Goal: Information Seeking & Learning: Learn about a topic

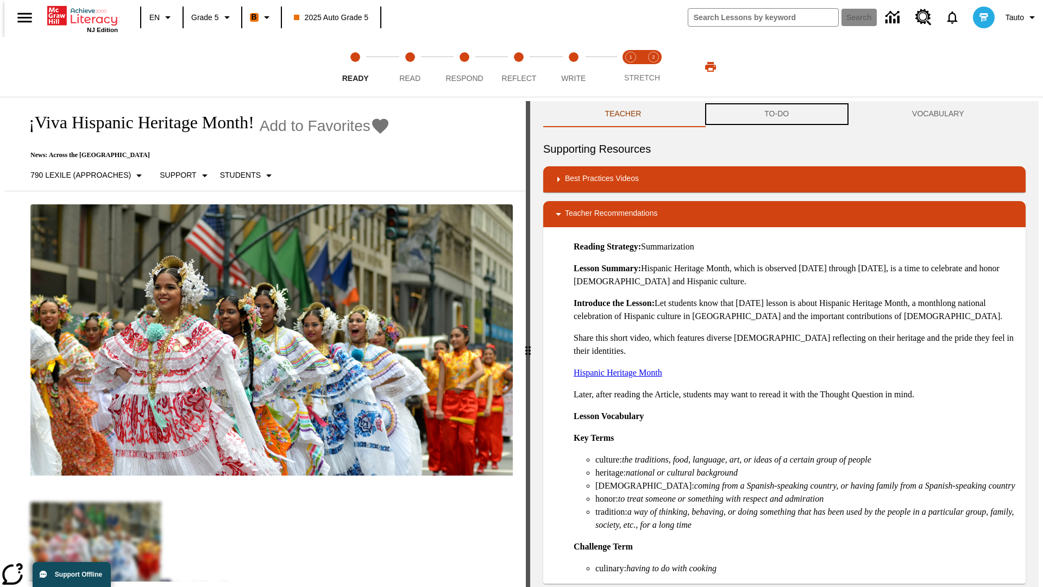
click at [777, 114] on button "TO-DO" at bounding box center [777, 114] width 148 height 26
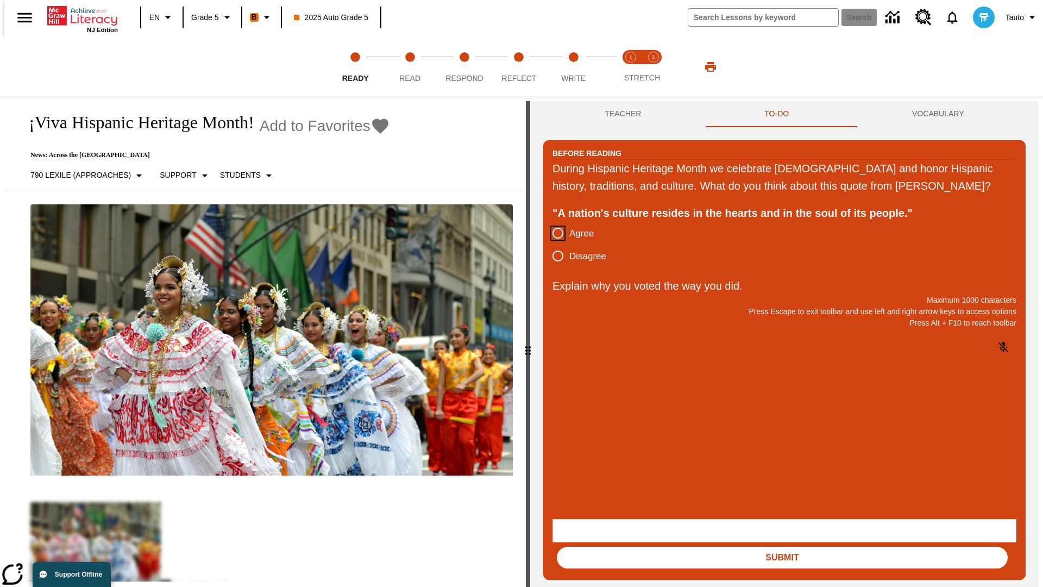
click at [553, 244] on input "Agree" at bounding box center [557, 233] width 23 height 23
radio input "true"
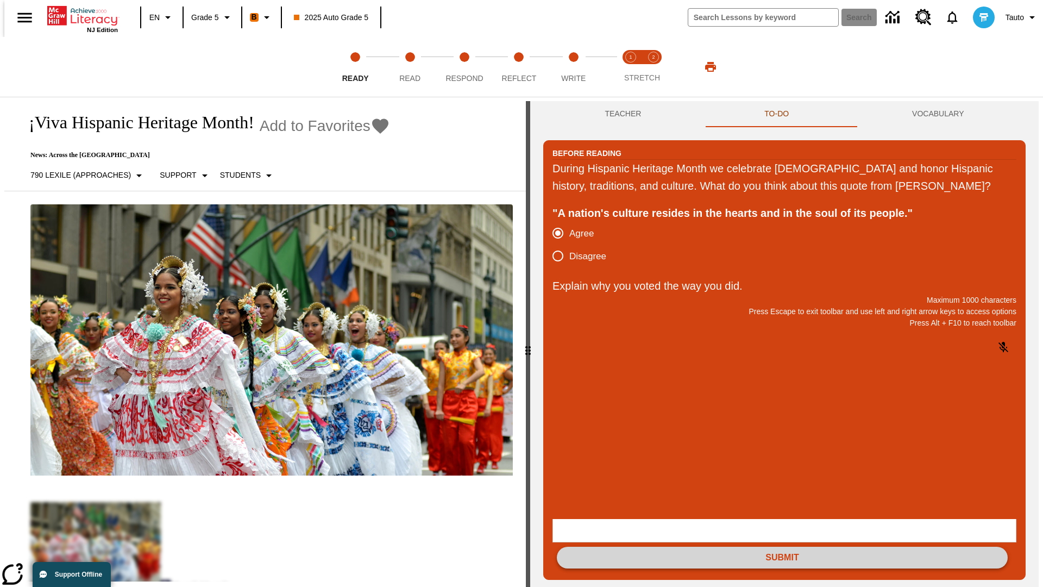
click at [782, 546] on button "Submit" at bounding box center [782, 557] width 451 height 22
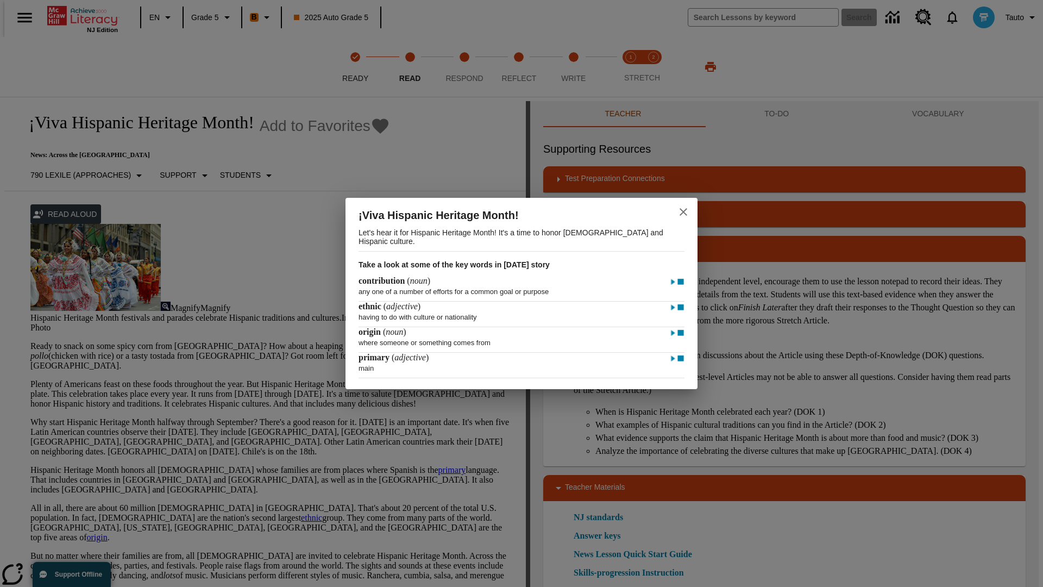
click at [683, 210] on icon "close" at bounding box center [683, 212] width 8 height 8
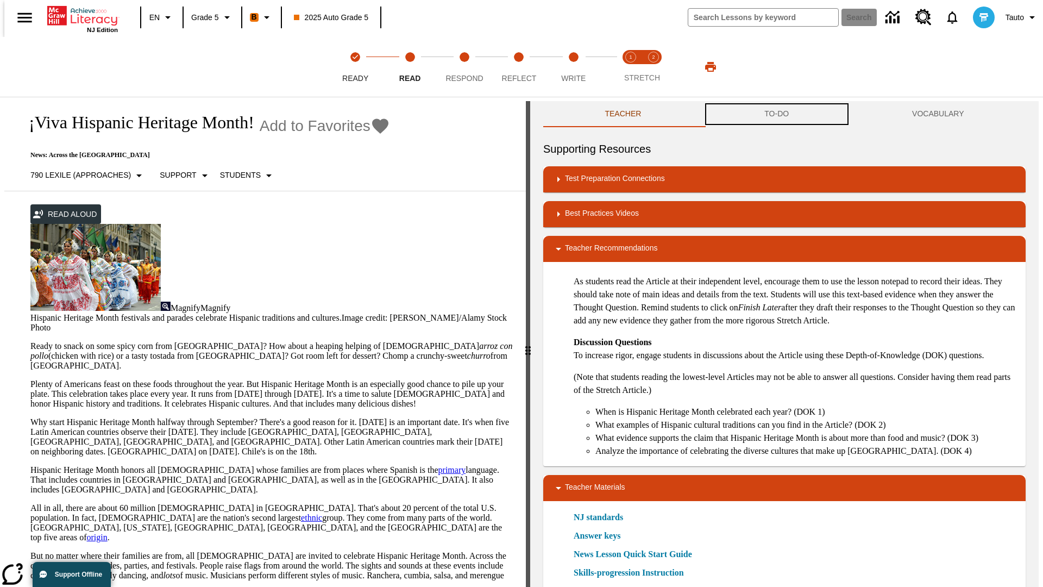
scroll to position [1, 0]
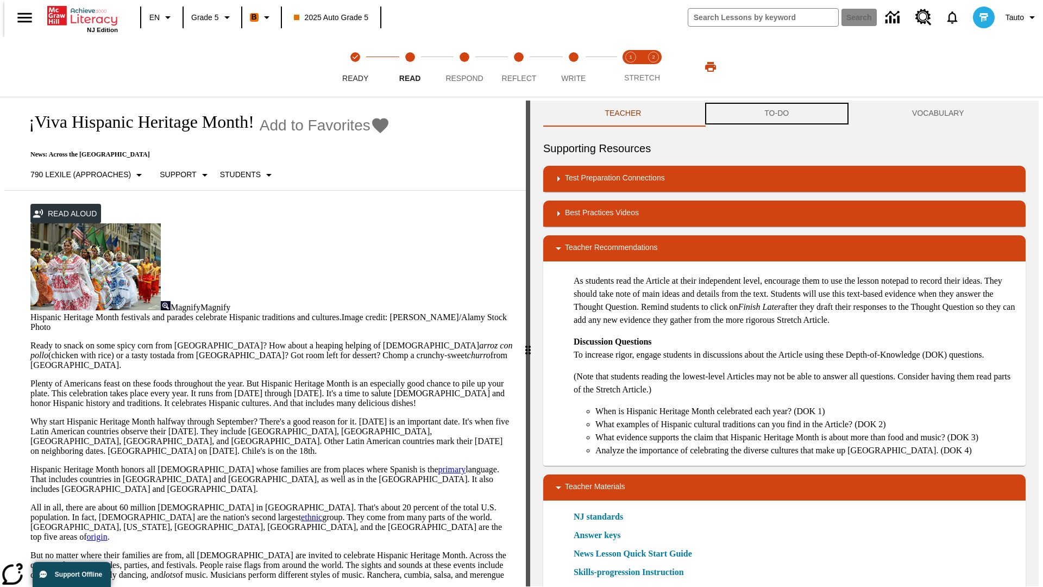
click at [777, 114] on button "TO-DO" at bounding box center [777, 113] width 148 height 26
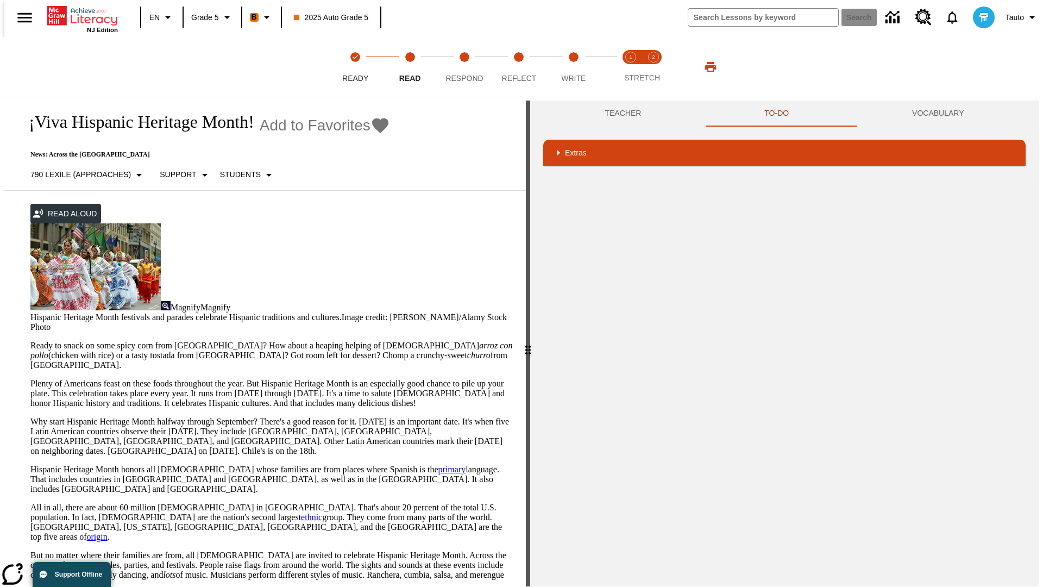
scroll to position [129, 0]
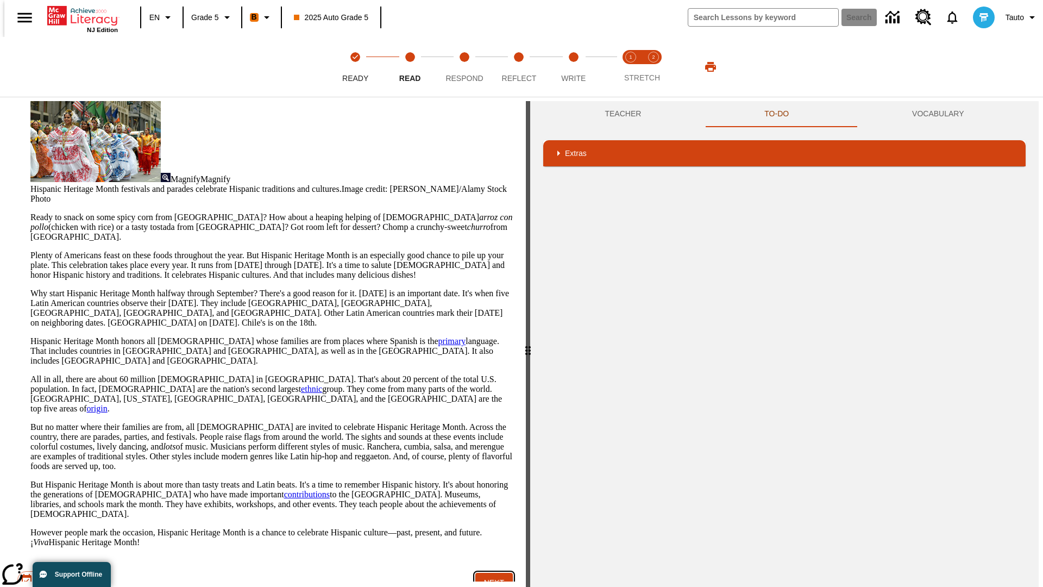
click at [490, 572] on button "Next" at bounding box center [493, 582] width 37 height 20
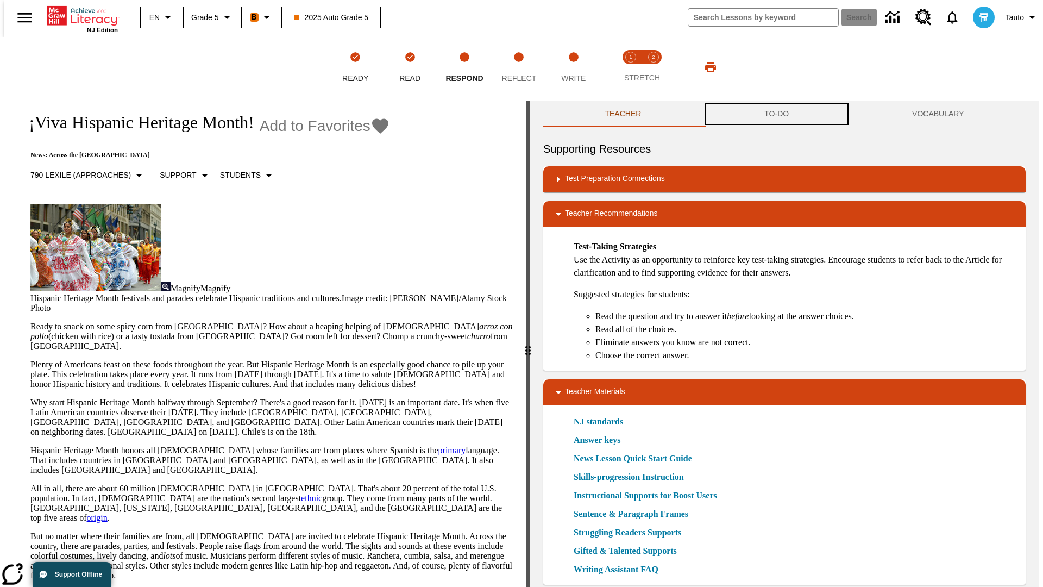
scroll to position [1, 0]
click at [777, 114] on button "TO-DO" at bounding box center [777, 113] width 148 height 26
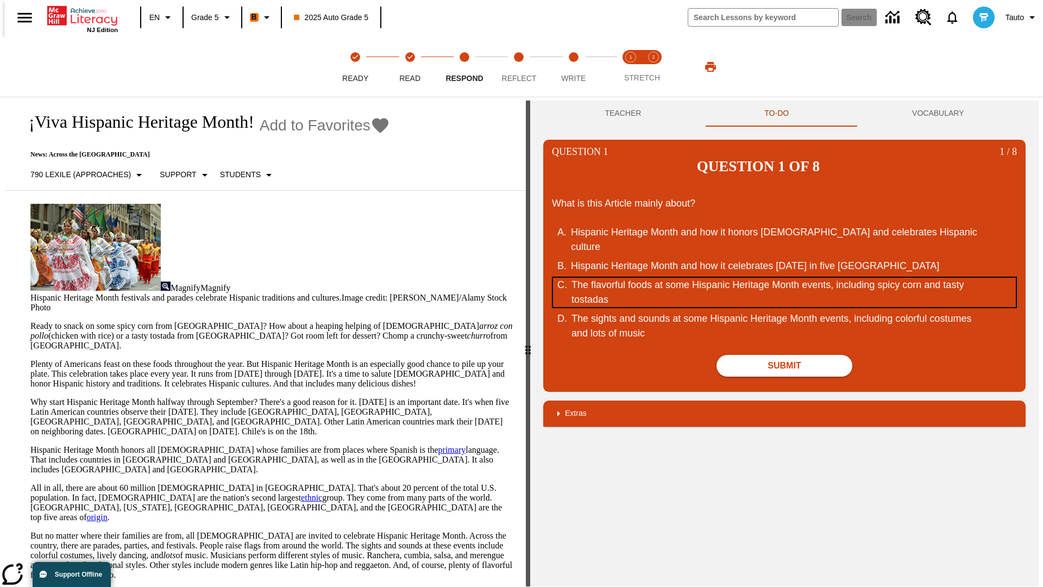
click at [784, 278] on div "The flavorful foods at some Hispanic Heritage Month events, including spicy cor…" at bounding box center [777, 292] width 413 height 29
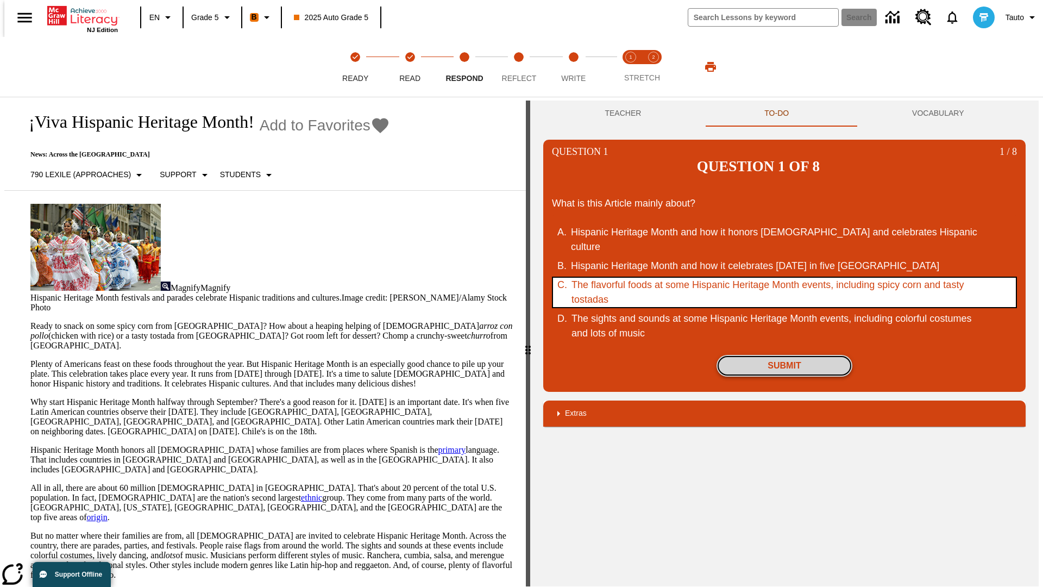
click at [784, 355] on button "Submit" at bounding box center [784, 366] width 136 height 22
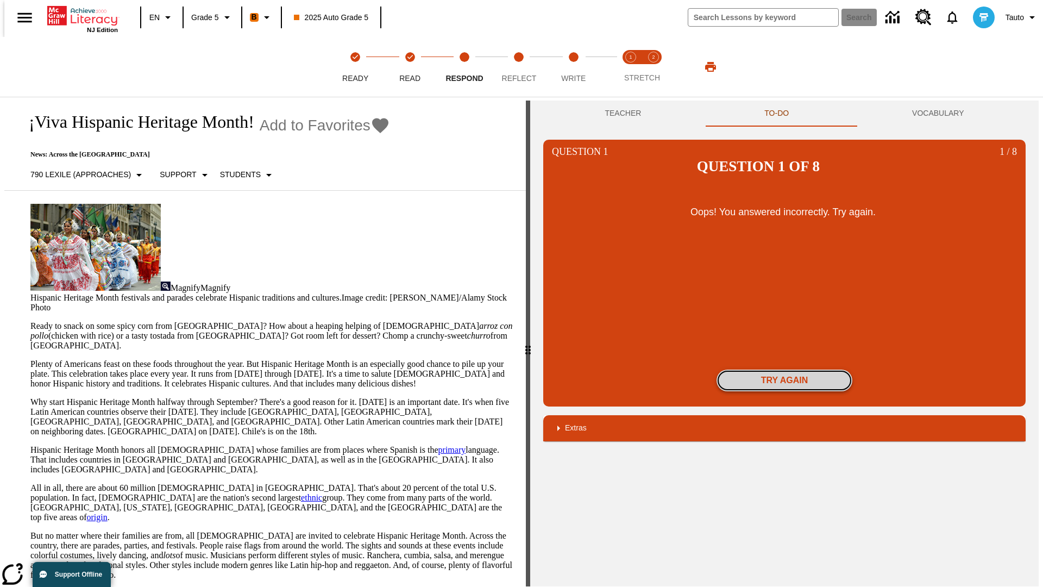
click at [784, 369] on button "Try again" at bounding box center [784, 380] width 136 height 22
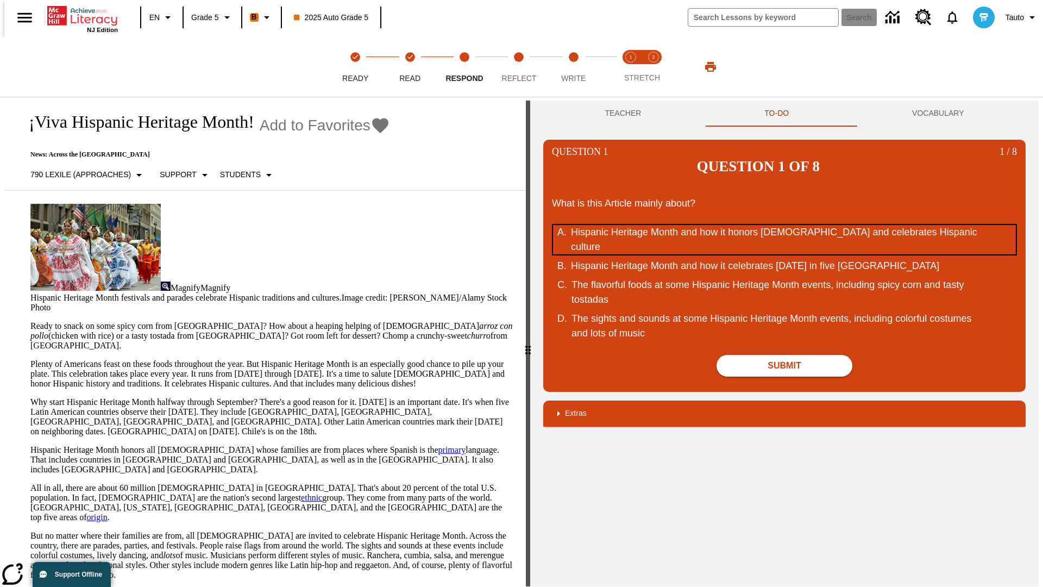
click at [784, 225] on div "Hispanic Heritage Month and how it honors Hispanic Americans and celebrates His…" at bounding box center [777, 239] width 413 height 29
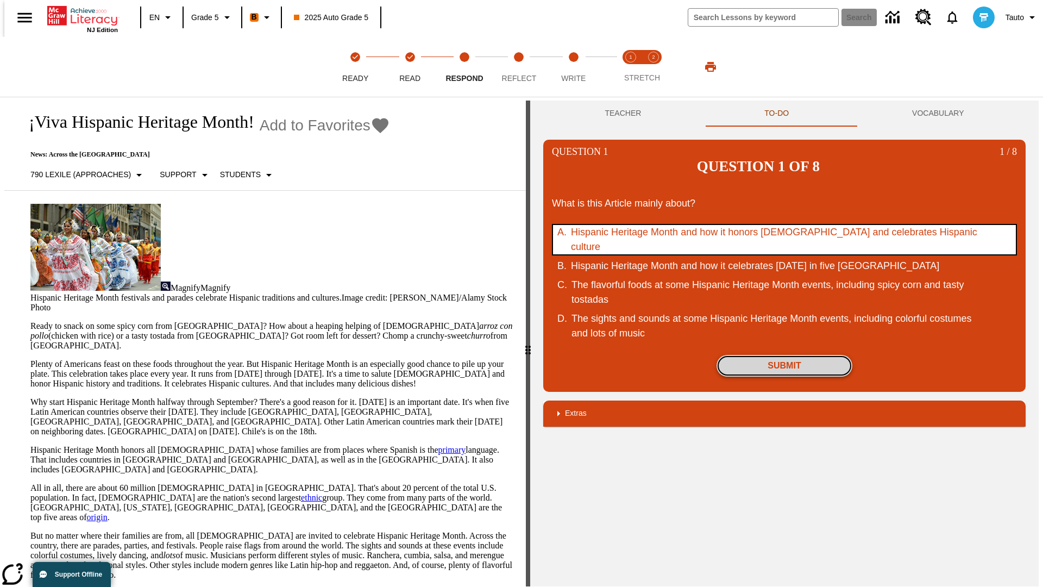
click at [784, 355] on button "Submit" at bounding box center [784, 366] width 136 height 22
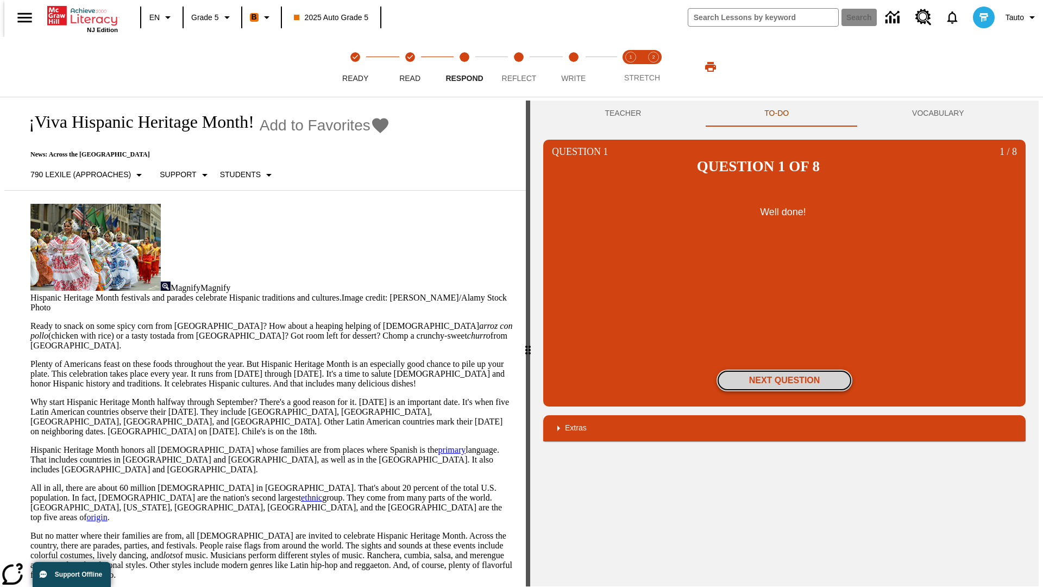
click at [784, 369] on button "Next Question" at bounding box center [784, 380] width 136 height 22
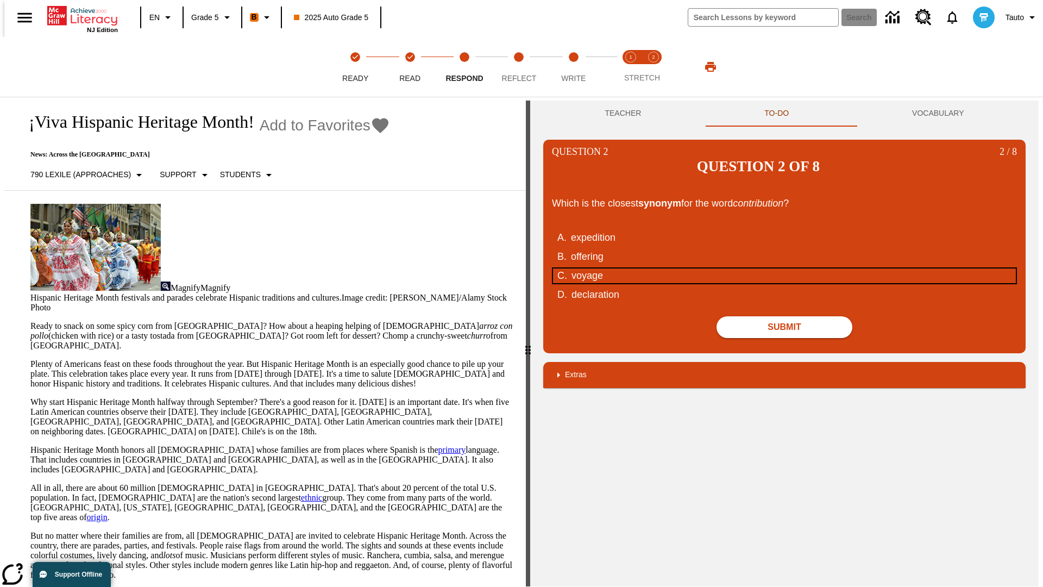
click at [784, 268] on div "voyage" at bounding box center [777, 275] width 413 height 15
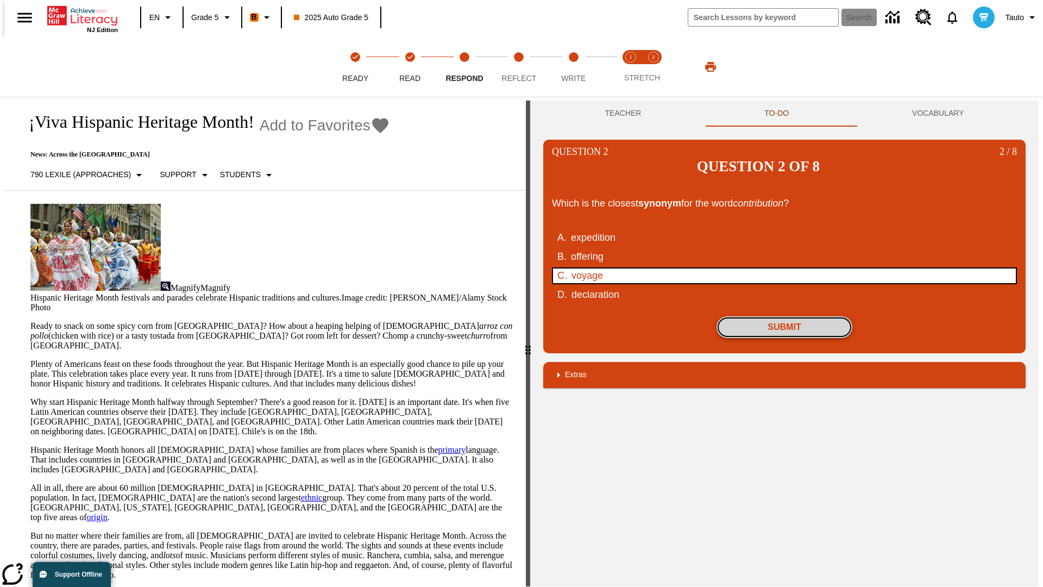
click at [784, 316] on button "Submit" at bounding box center [784, 327] width 136 height 22
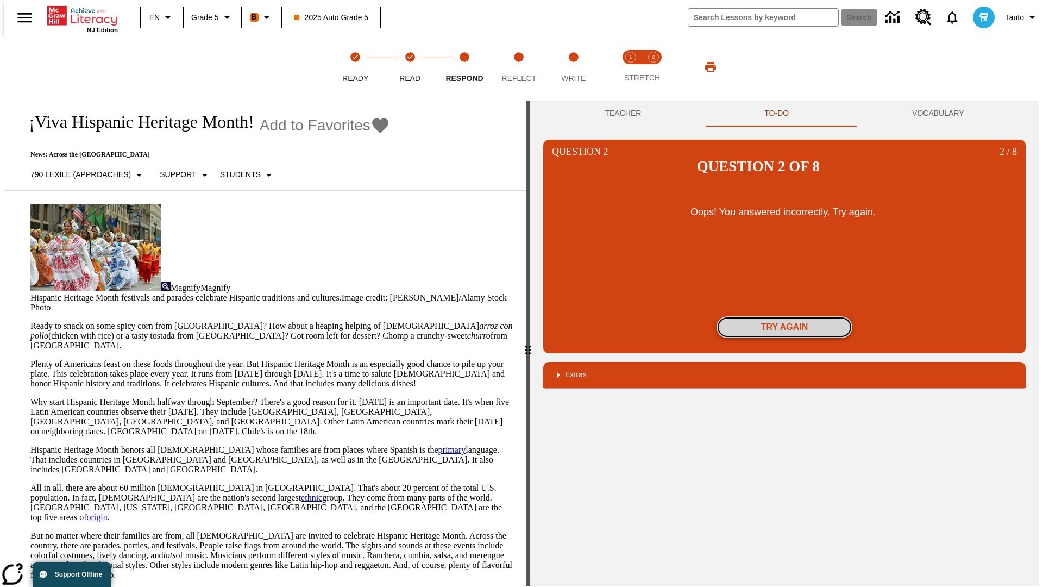
click at [784, 316] on button "Try again" at bounding box center [784, 327] width 136 height 22
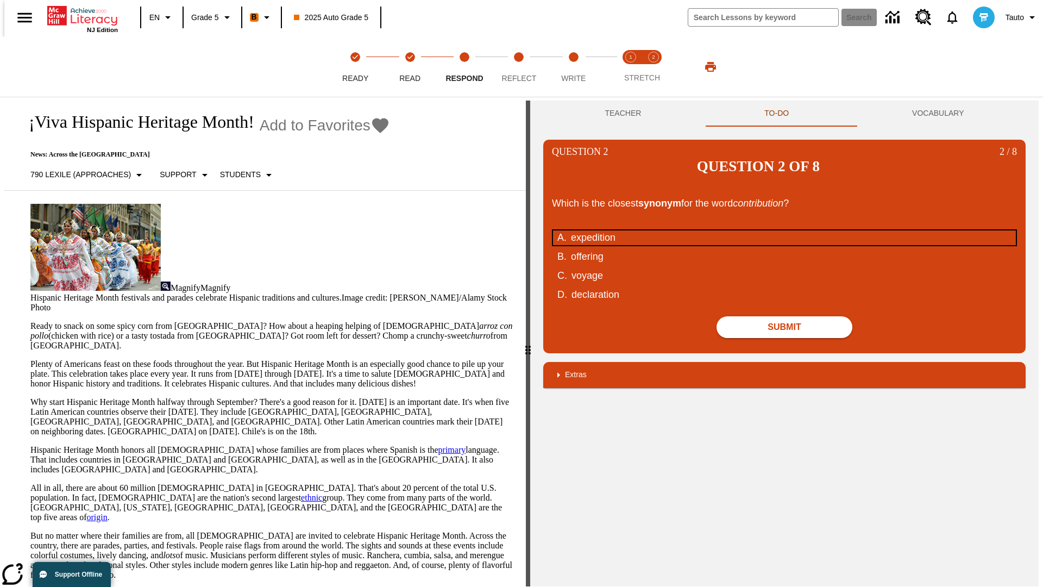
click at [784, 230] on div "expedition" at bounding box center [777, 237] width 413 height 15
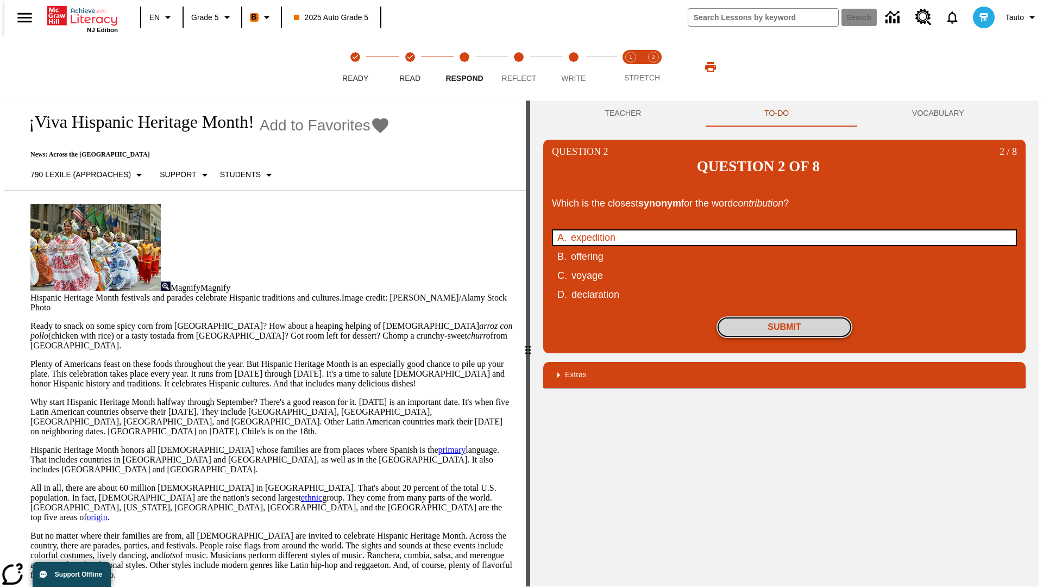
click at [784, 316] on button "Submit" at bounding box center [784, 327] width 136 height 22
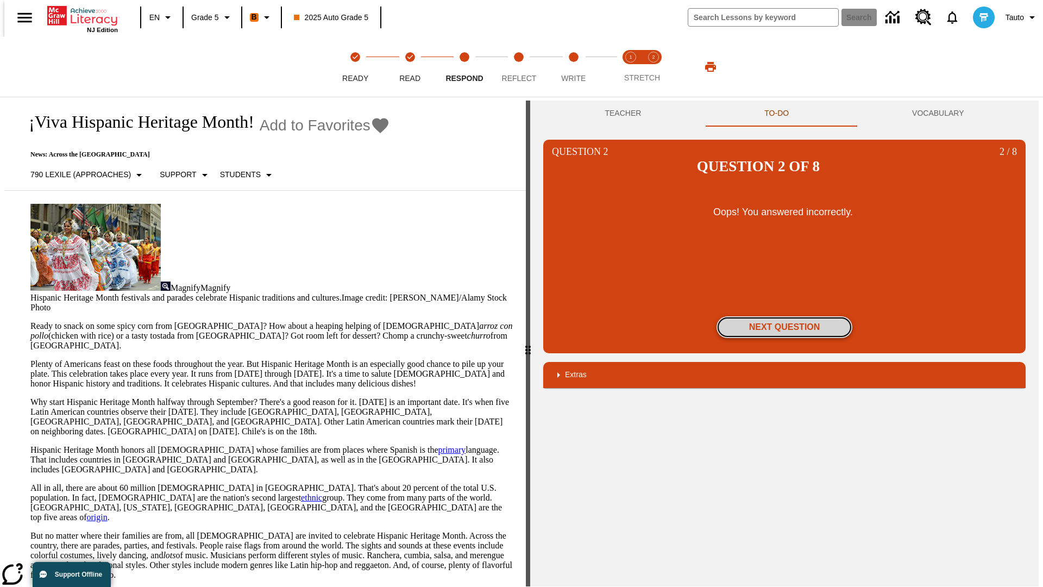
click at [784, 316] on button "Next Question" at bounding box center [784, 327] width 136 height 22
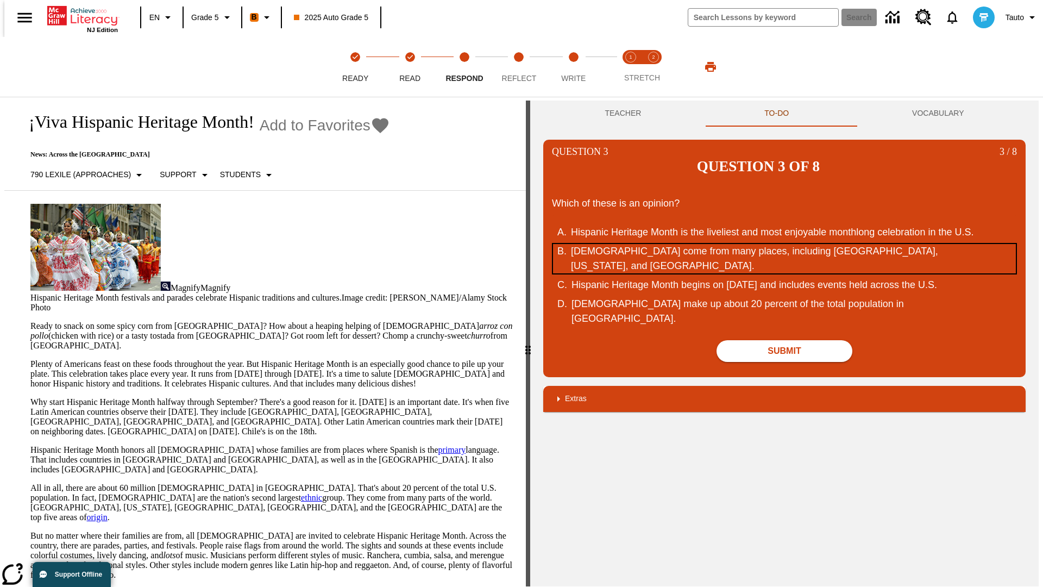
click at [784, 244] on div "Hispanic Americans come from many places, including Mexico, Puerto Rico, and Cu…" at bounding box center [777, 258] width 413 height 29
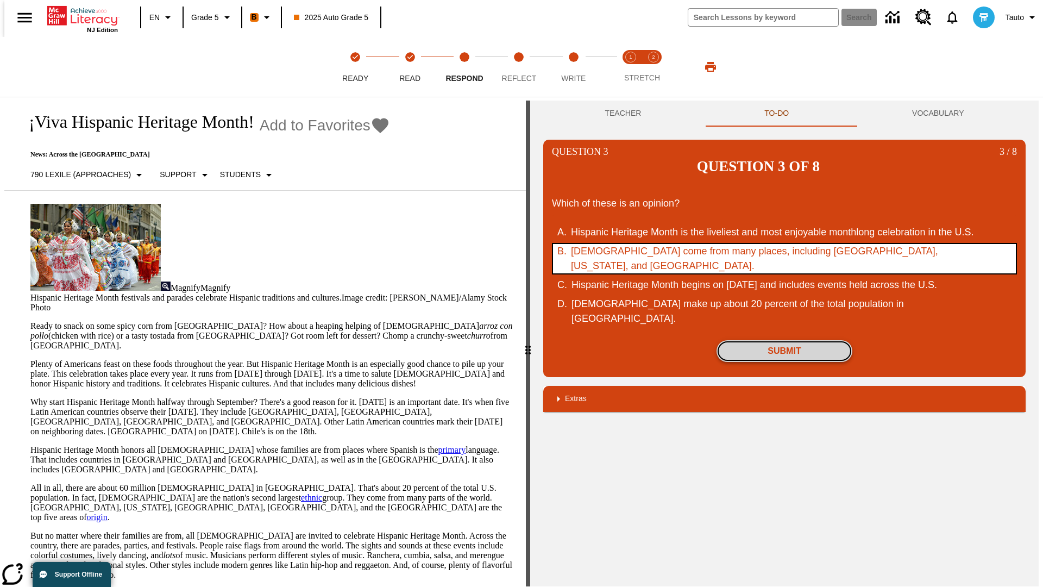
click at [784, 340] on button "Submit" at bounding box center [784, 351] width 136 height 22
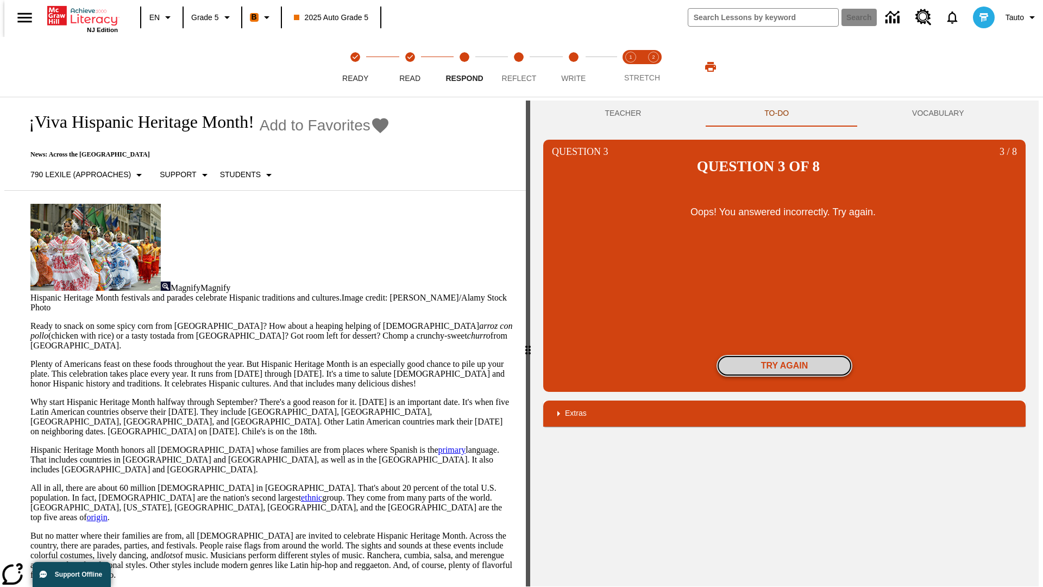
click at [784, 355] on button "Try again" at bounding box center [784, 366] width 136 height 22
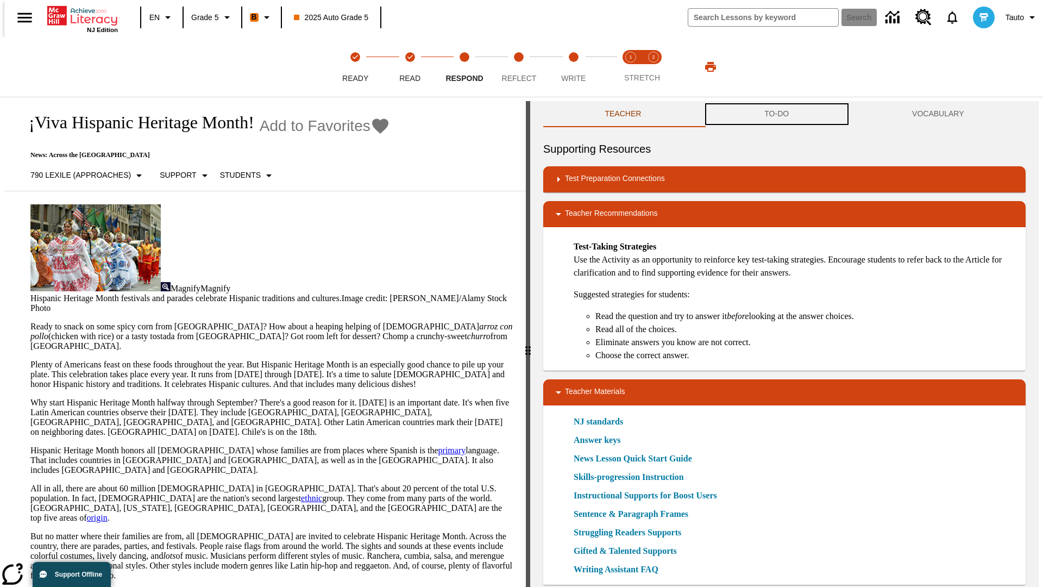
click at [777, 114] on button "TO-DO" at bounding box center [777, 114] width 148 height 26
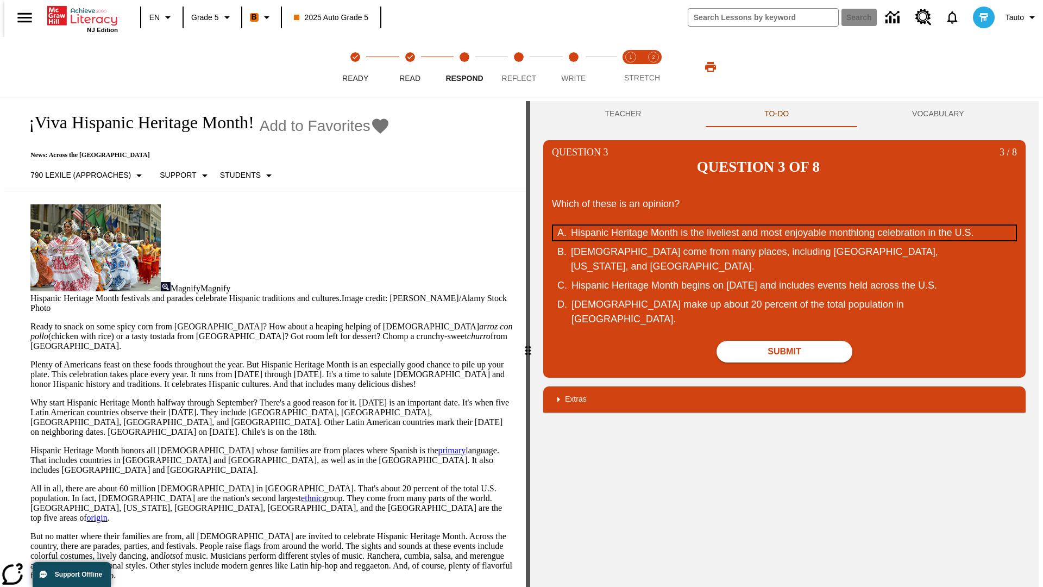
click at [784, 225] on div "Hispanic Heritage Month is the liveliest and most enjoyable monthlong celebrati…" at bounding box center [777, 232] width 413 height 15
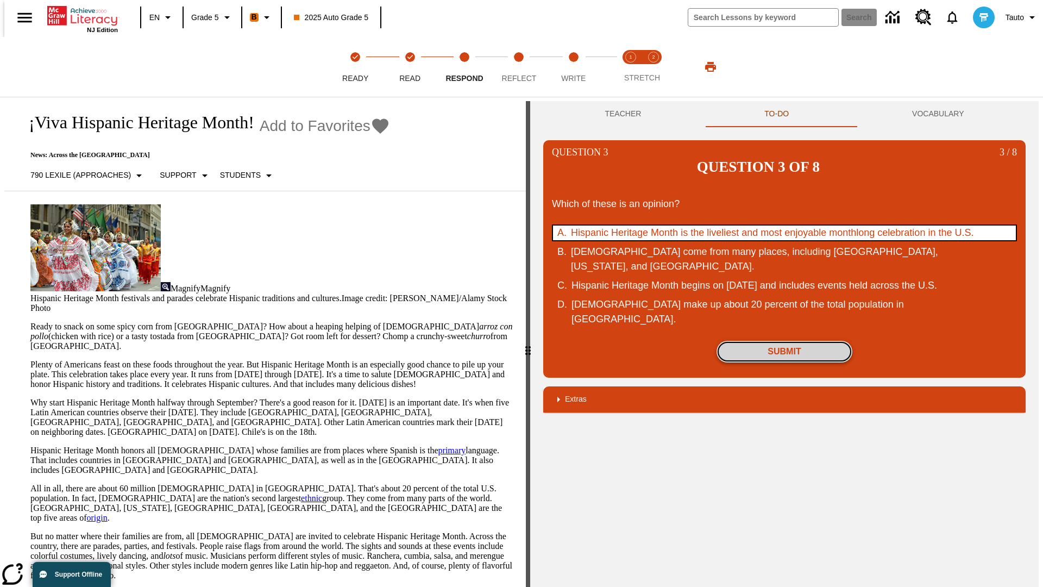
click at [784, 341] on button "Submit" at bounding box center [784, 352] width 136 height 22
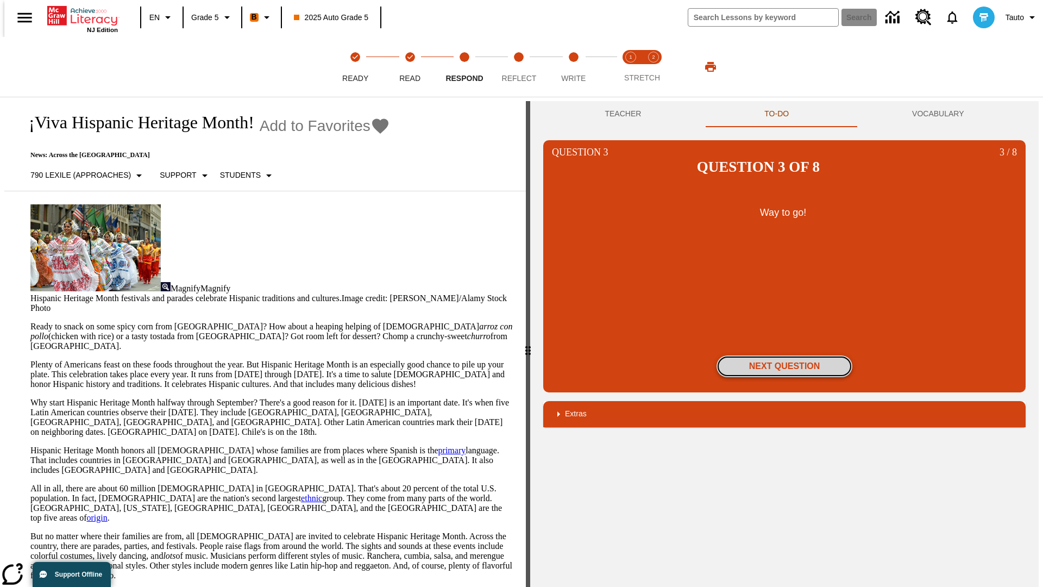
click at [784, 355] on button "Next Question" at bounding box center [784, 366] width 136 height 22
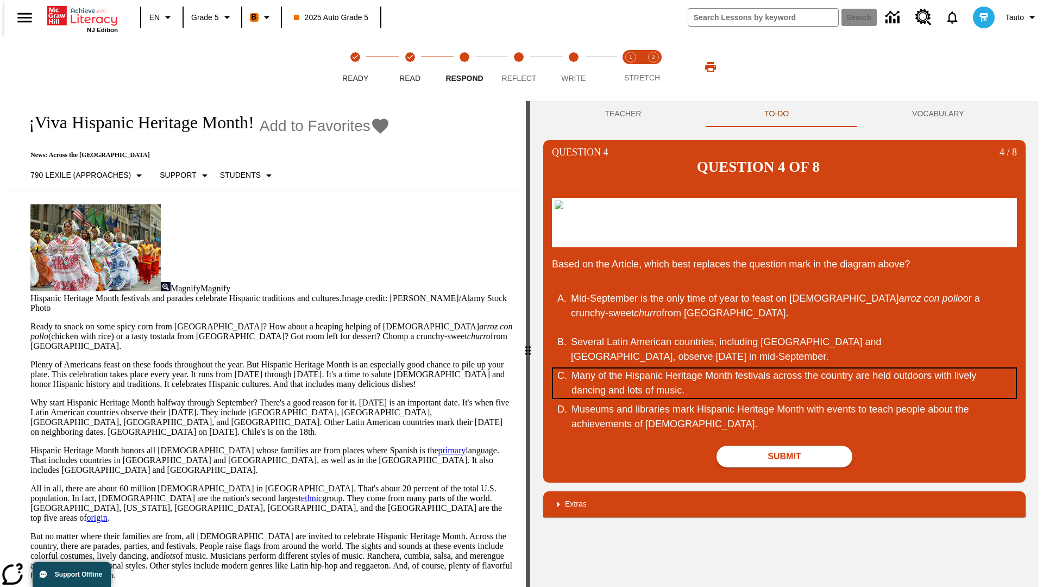
click at [784, 382] on div "Many of the Hispanic Heritage Month festivals across the country are held outdo…" at bounding box center [777, 382] width 413 height 29
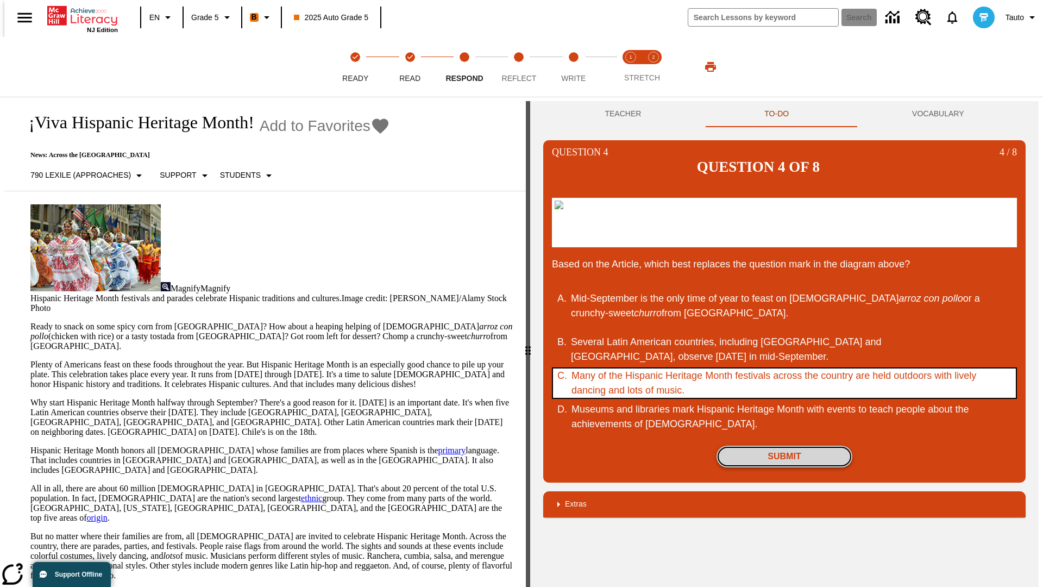
click at [784, 456] on button "Submit" at bounding box center [784, 456] width 136 height 22
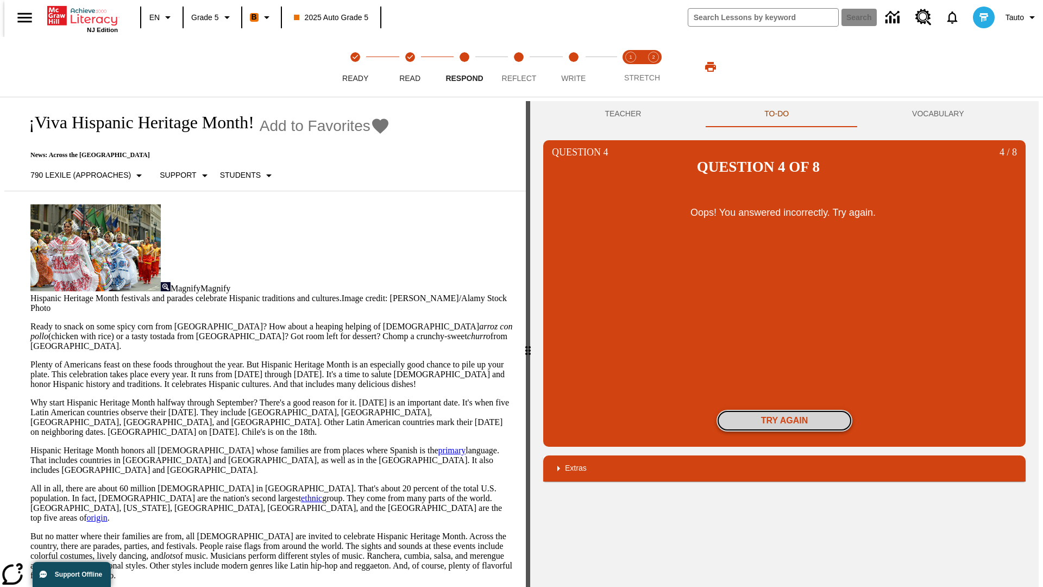
click at [784, 410] on button "Try again" at bounding box center [784, 421] width 136 height 22
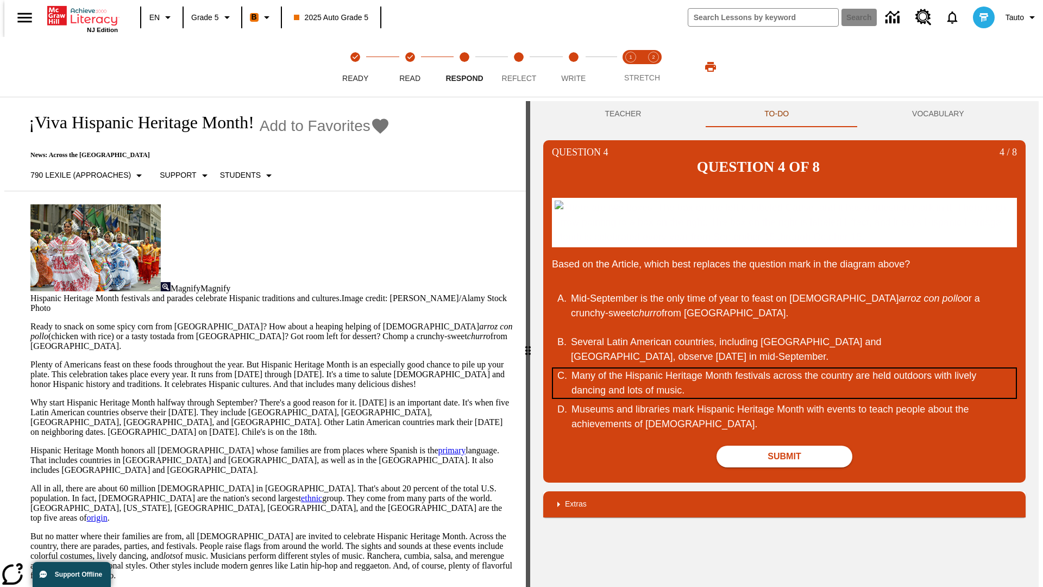
click at [784, 382] on div "Many of the Hispanic Heritage Month festivals across the country are held outdo…" at bounding box center [777, 382] width 413 height 29
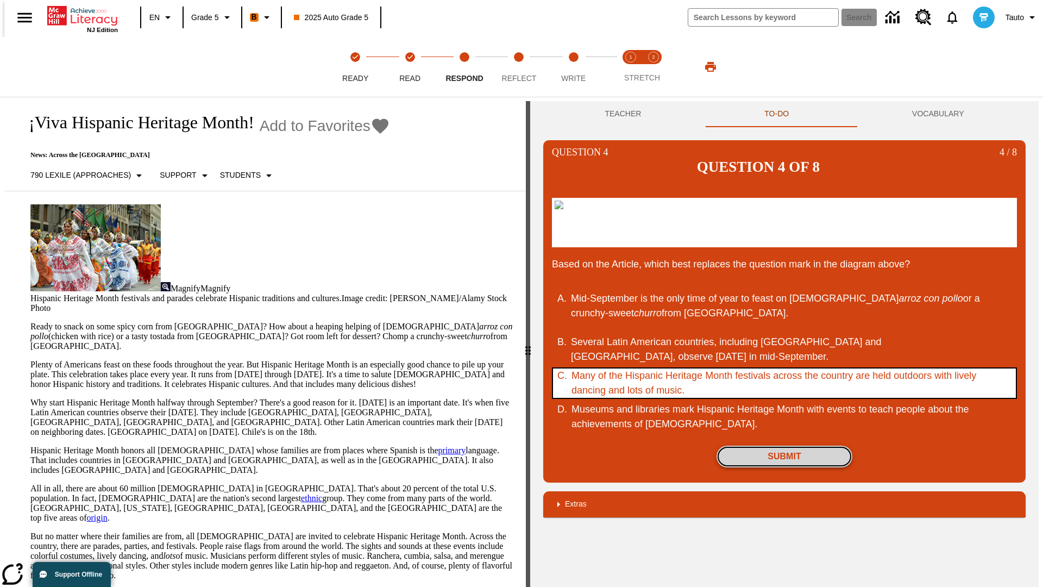
click at [784, 456] on button "Submit" at bounding box center [784, 456] width 136 height 22
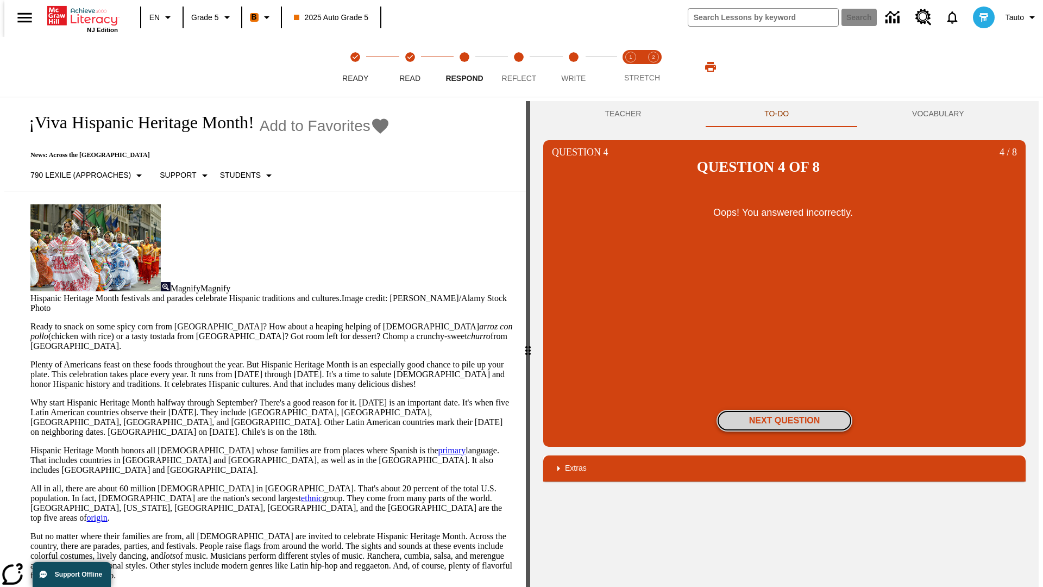
click at [784, 410] on button "Next Question" at bounding box center [784, 421] width 136 height 22
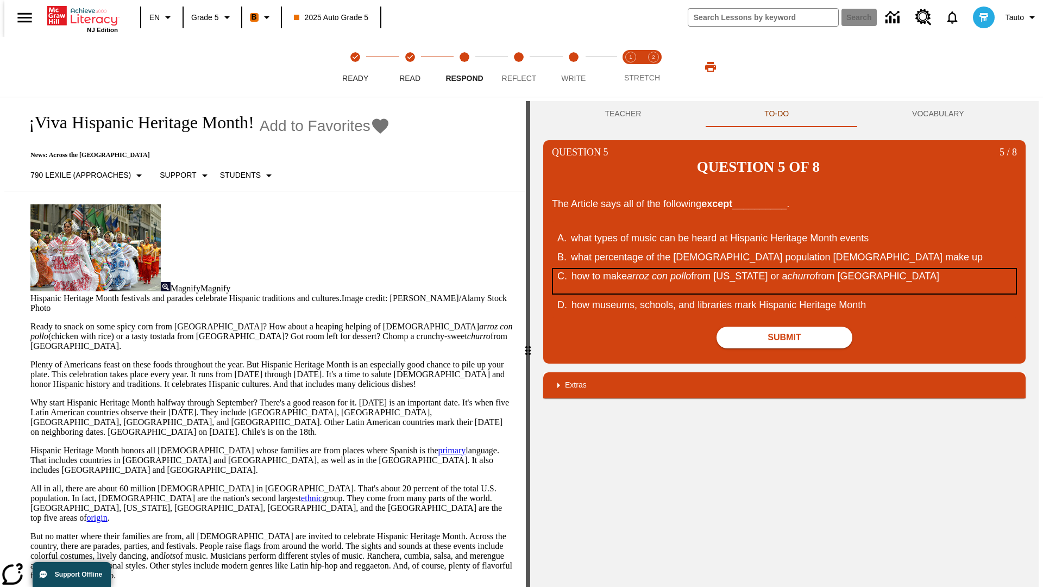
click at [784, 269] on div "how to make arroz con pollo from Puerto Rico or a churro from Spain" at bounding box center [777, 281] width 413 height 24
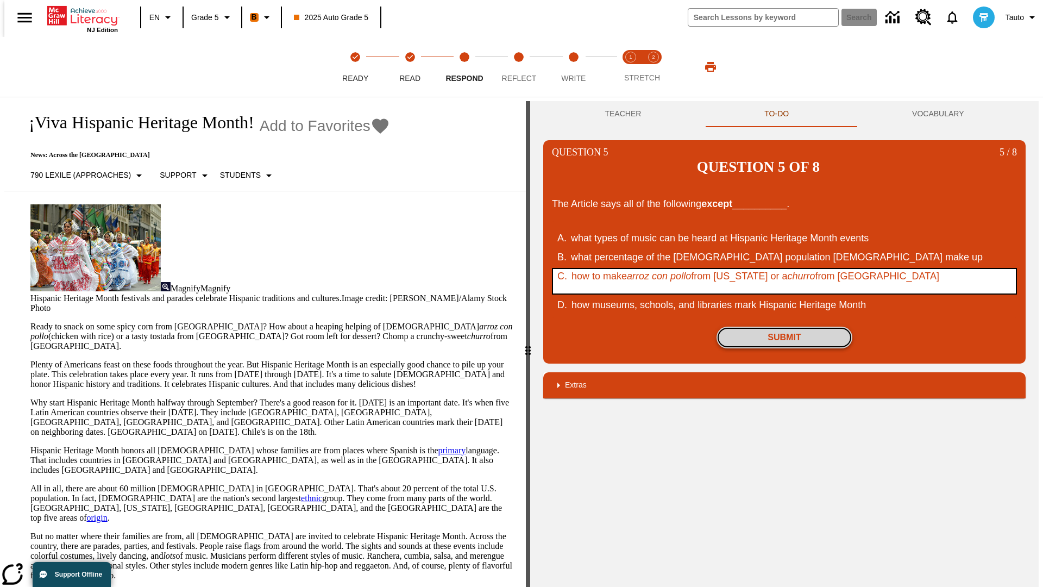
click at [784, 326] on button "Submit" at bounding box center [784, 337] width 136 height 22
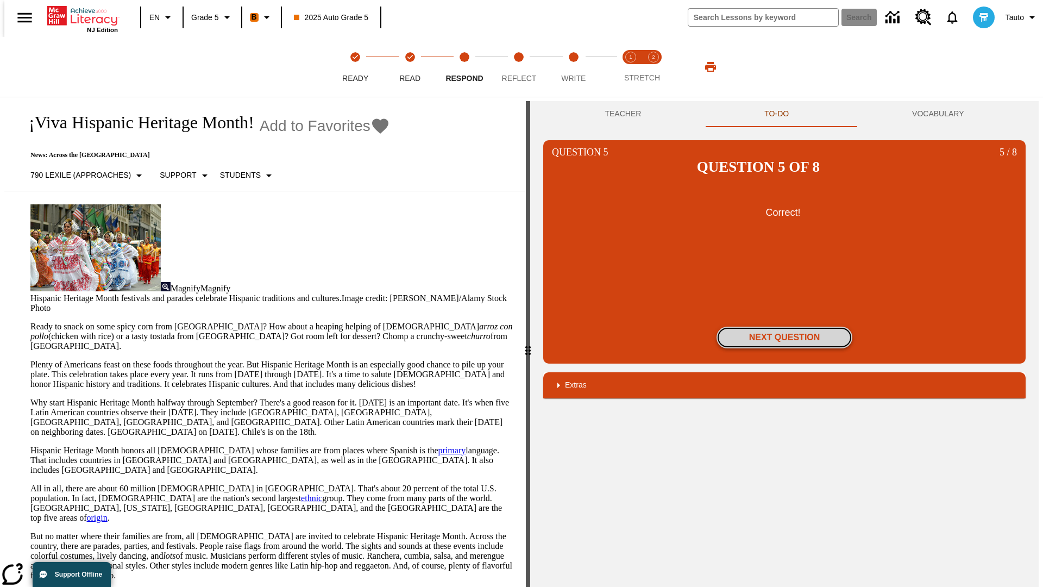
click at [784, 326] on button "Next Question" at bounding box center [784, 337] width 136 height 22
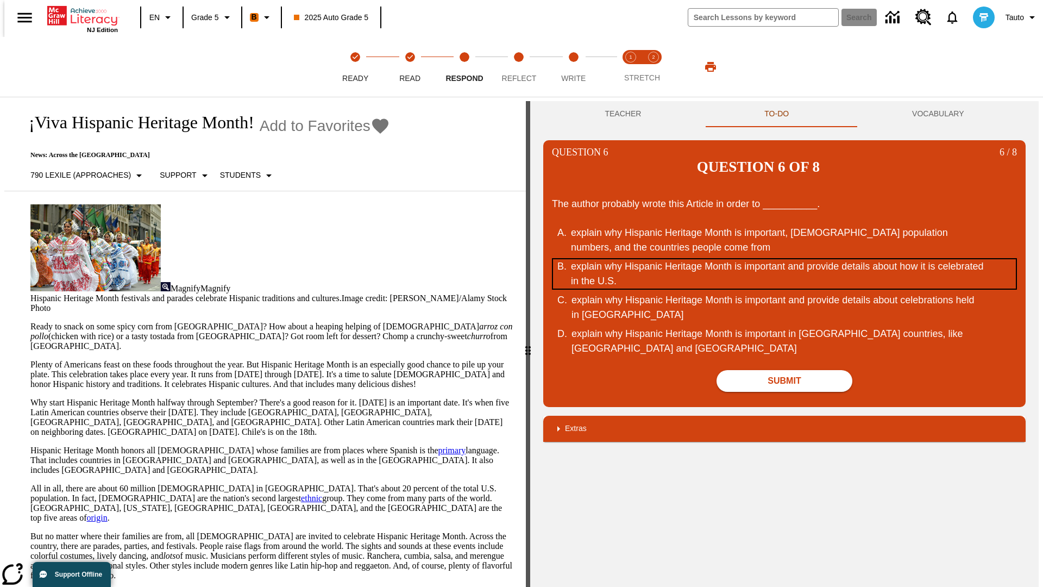
click at [784, 259] on div "explain why Hispanic Heritage Month is important and provide details about how …" at bounding box center [777, 273] width 413 height 29
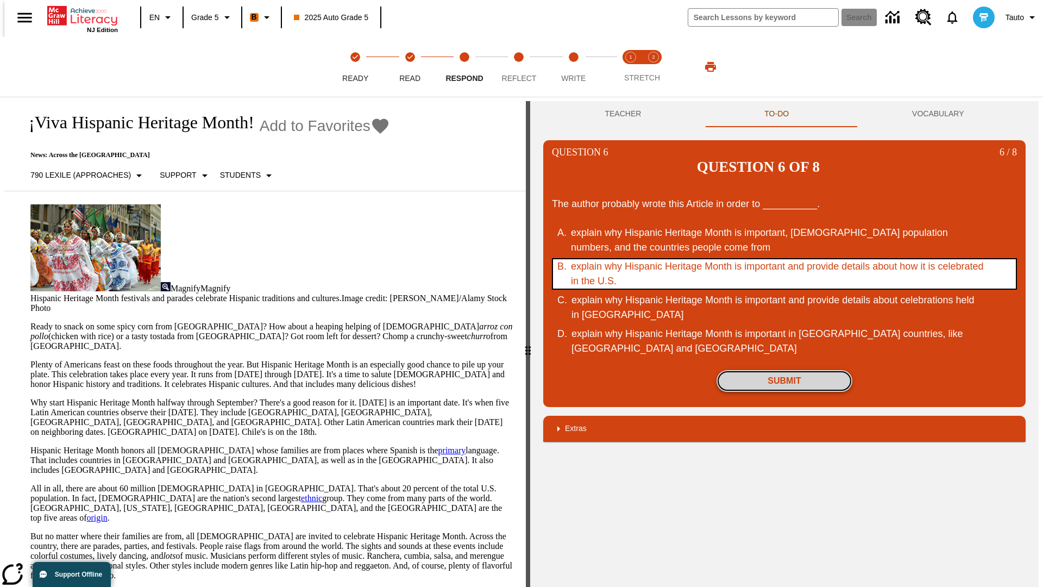
click at [784, 370] on button "Submit" at bounding box center [784, 381] width 136 height 22
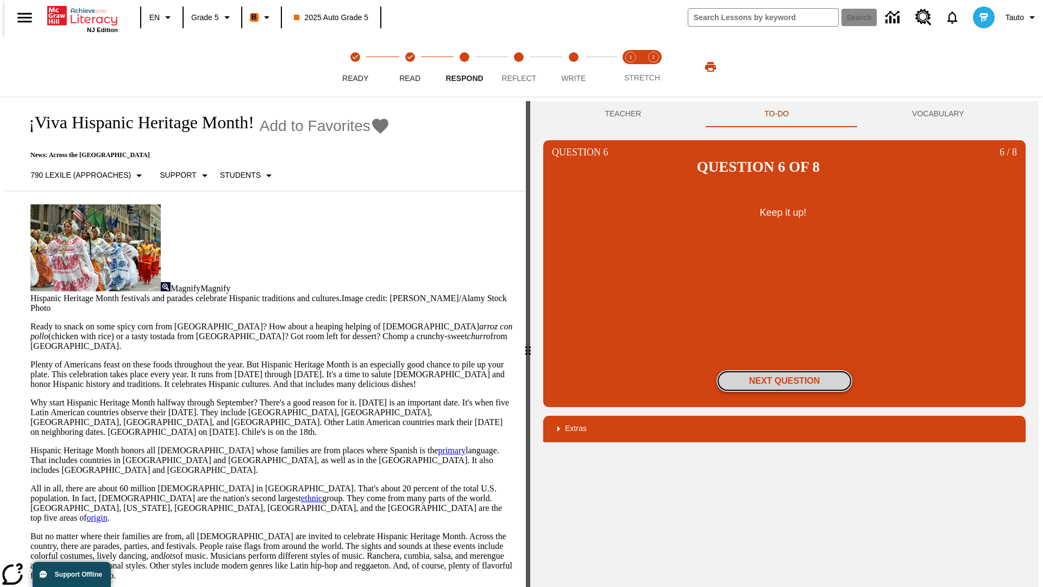
click at [784, 370] on button "Next Question" at bounding box center [784, 381] width 136 height 22
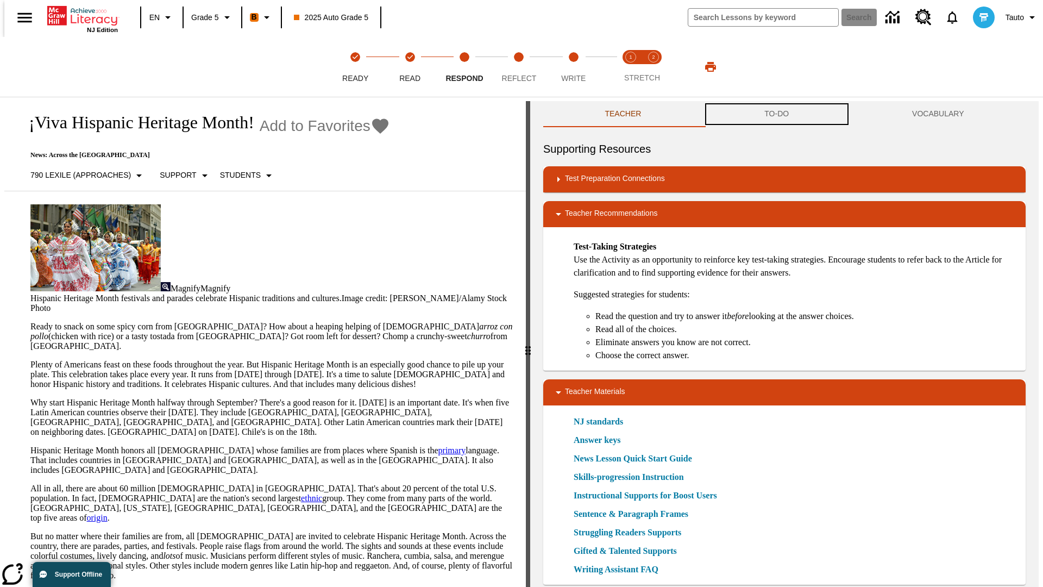
click at [777, 114] on button "TO-DO" at bounding box center [777, 114] width 148 height 26
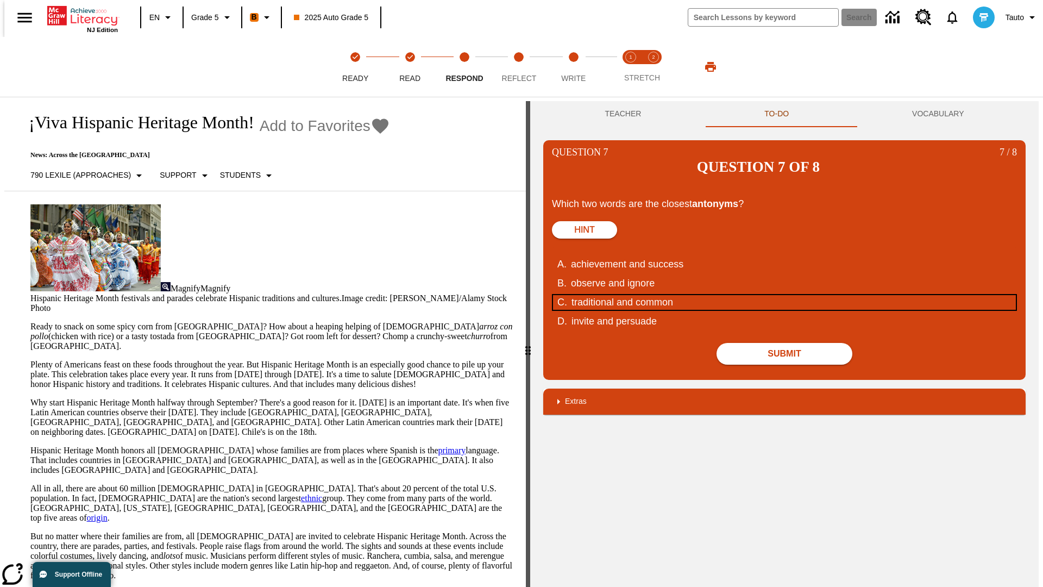
click at [784, 295] on div "traditional and common" at bounding box center [777, 302] width 413 height 15
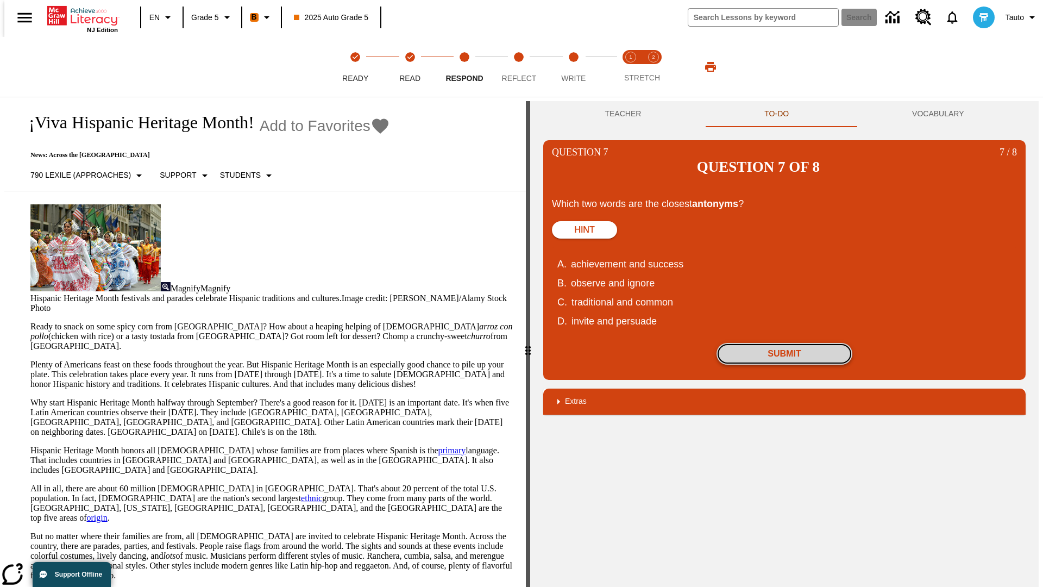
click at [784, 343] on button "Submit" at bounding box center [784, 354] width 136 height 22
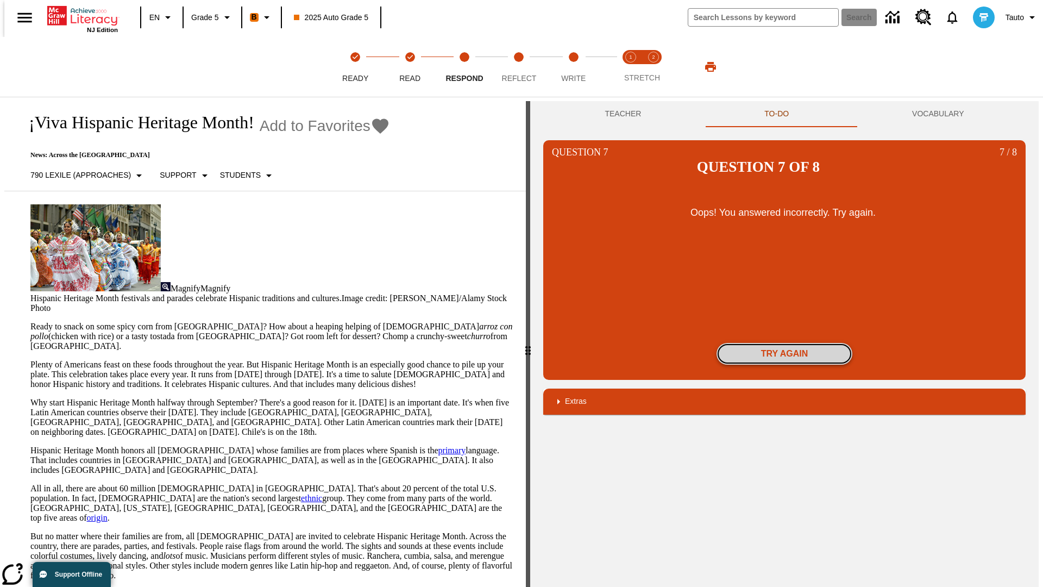
click at [784, 343] on button "Try again" at bounding box center [784, 354] width 136 height 22
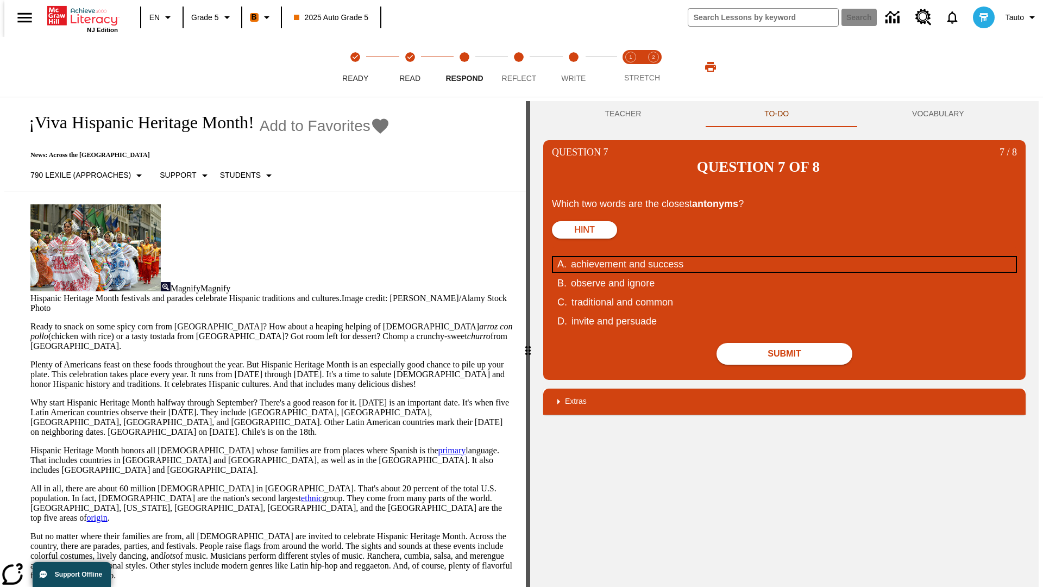
click at [784, 257] on div "achievement and success" at bounding box center [777, 264] width 413 height 15
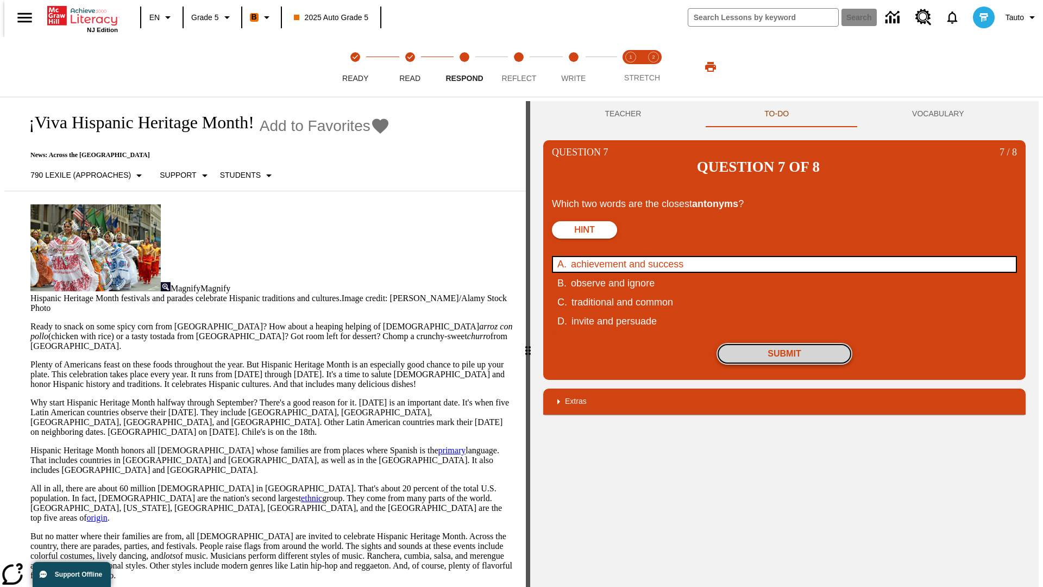
click at [784, 343] on button "Submit" at bounding box center [784, 354] width 136 height 22
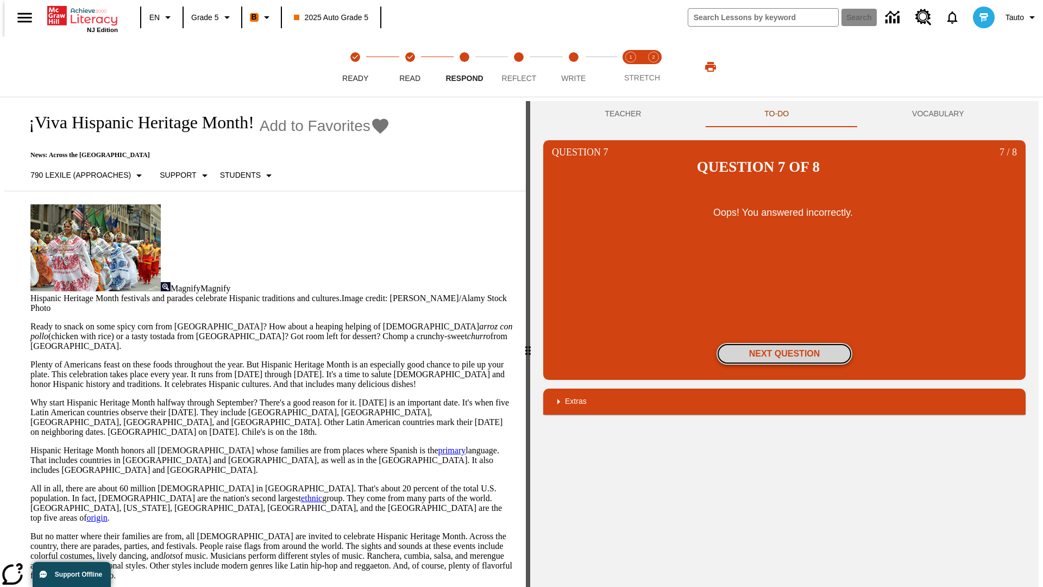
click at [784, 343] on button "Next Question" at bounding box center [784, 354] width 136 height 22
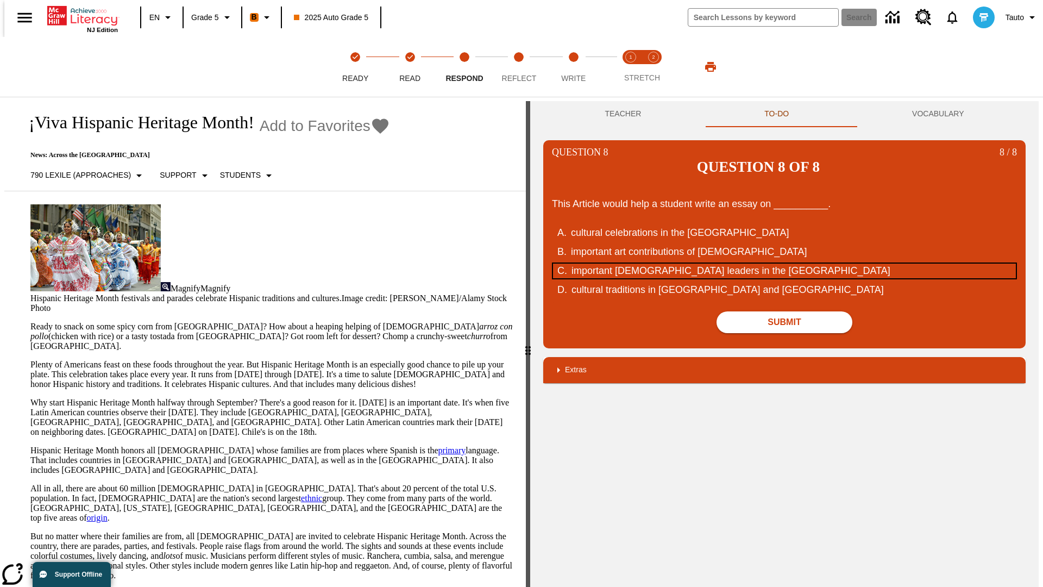
click at [784, 263] on div "important [DEMOGRAPHIC_DATA] leaders in the [GEOGRAPHIC_DATA]" at bounding box center [777, 270] width 413 height 15
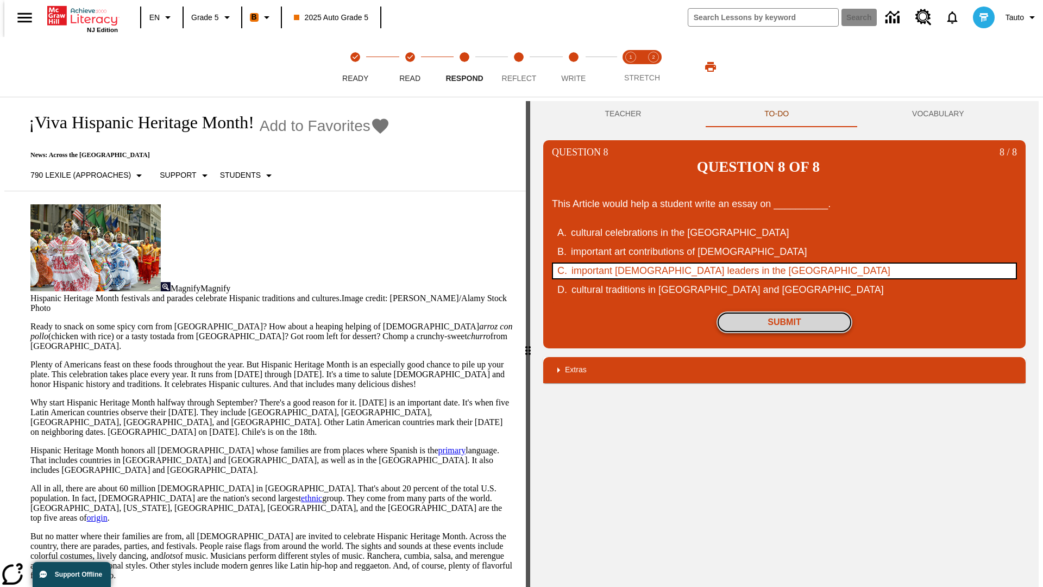
click at [784, 311] on button "Submit" at bounding box center [784, 322] width 136 height 22
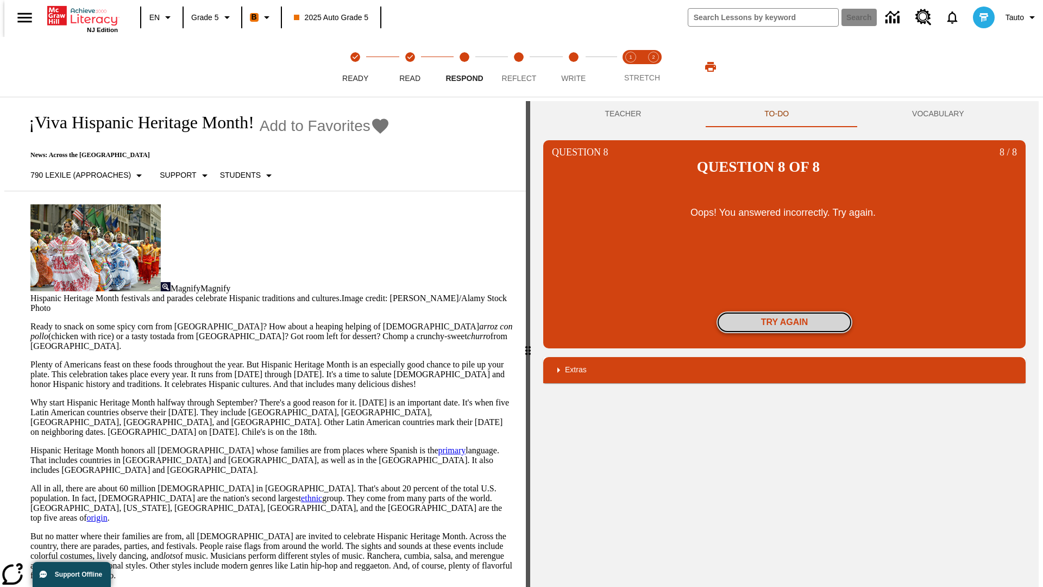
click at [784, 311] on button "Try again" at bounding box center [784, 322] width 136 height 22
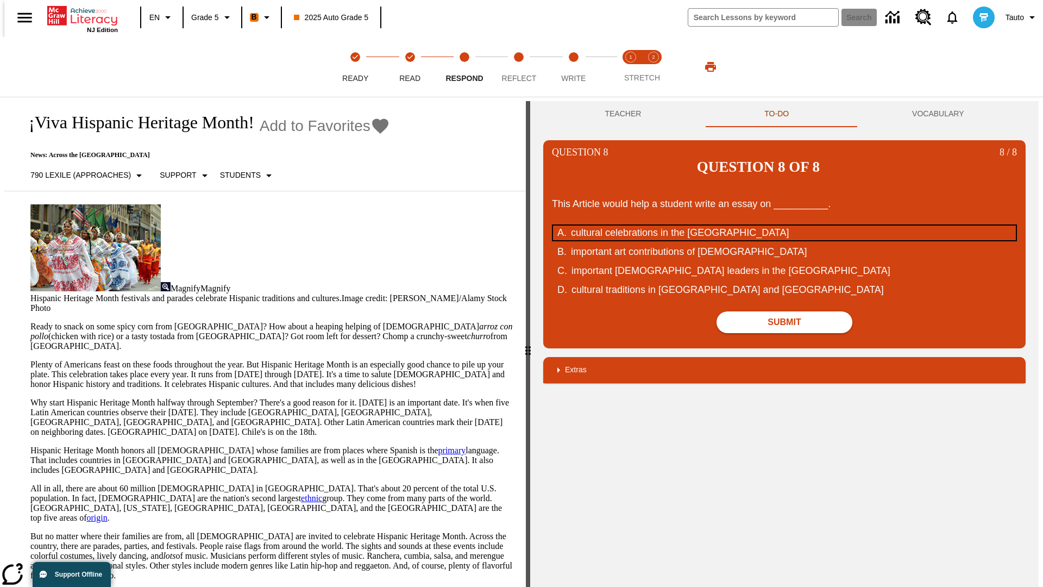
click at [784, 225] on div "cultural celebrations in the [GEOGRAPHIC_DATA]" at bounding box center [777, 232] width 413 height 15
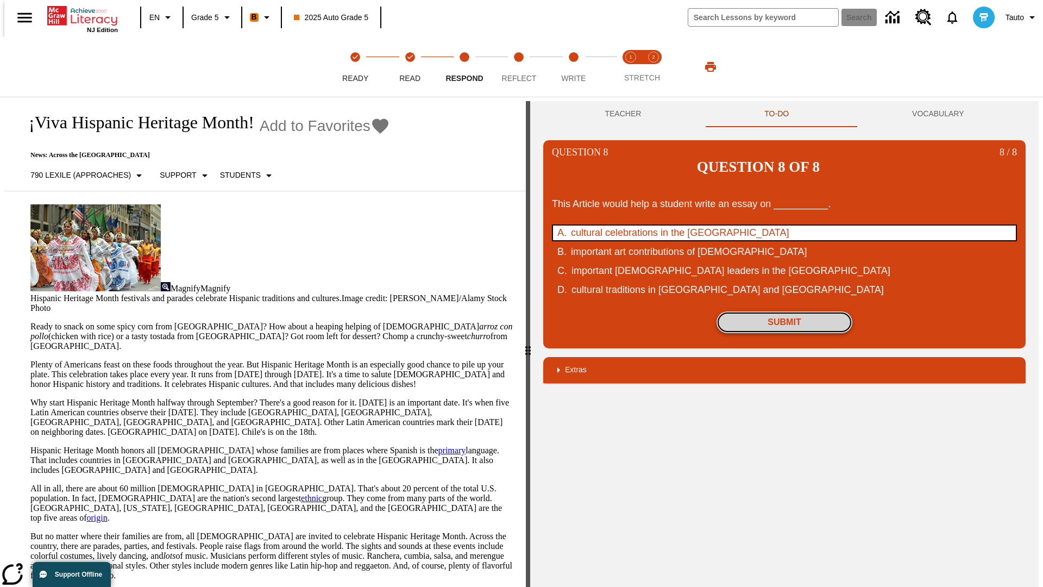
click at [784, 311] on button "Submit" at bounding box center [784, 322] width 136 height 22
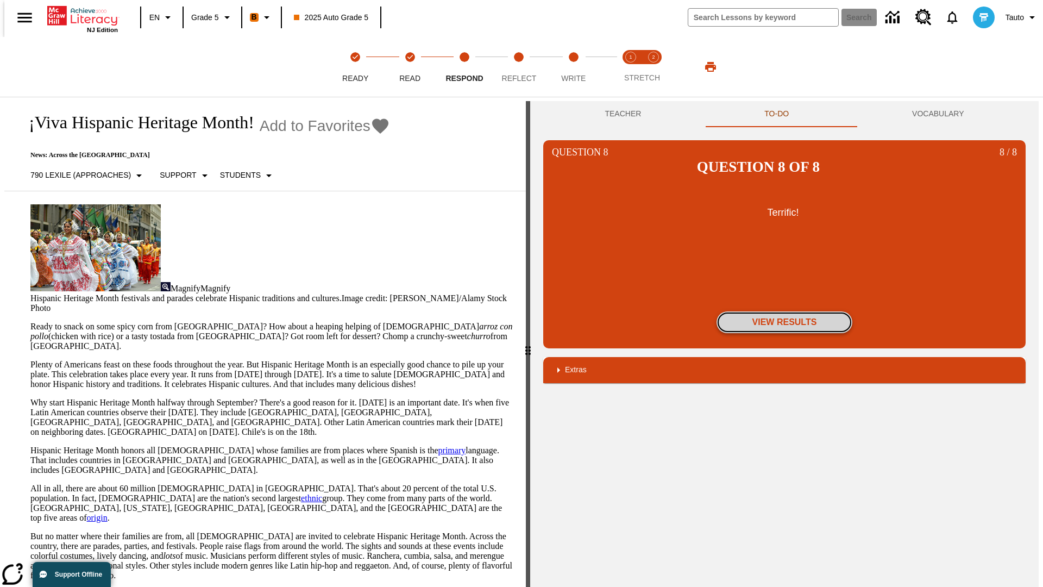
click at [784, 311] on button "View Results" at bounding box center [784, 322] width 136 height 22
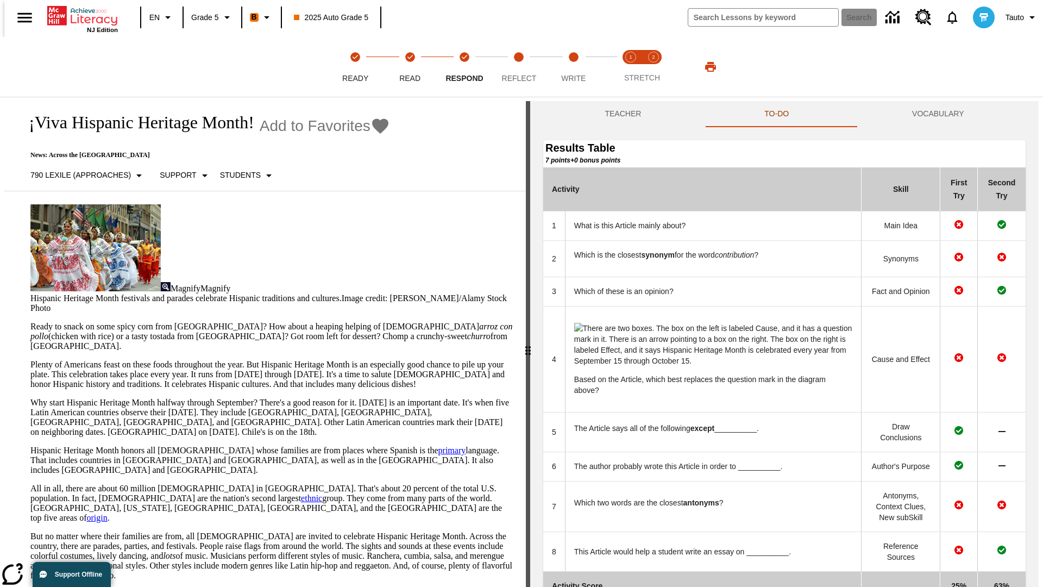
scroll to position [113, 0]
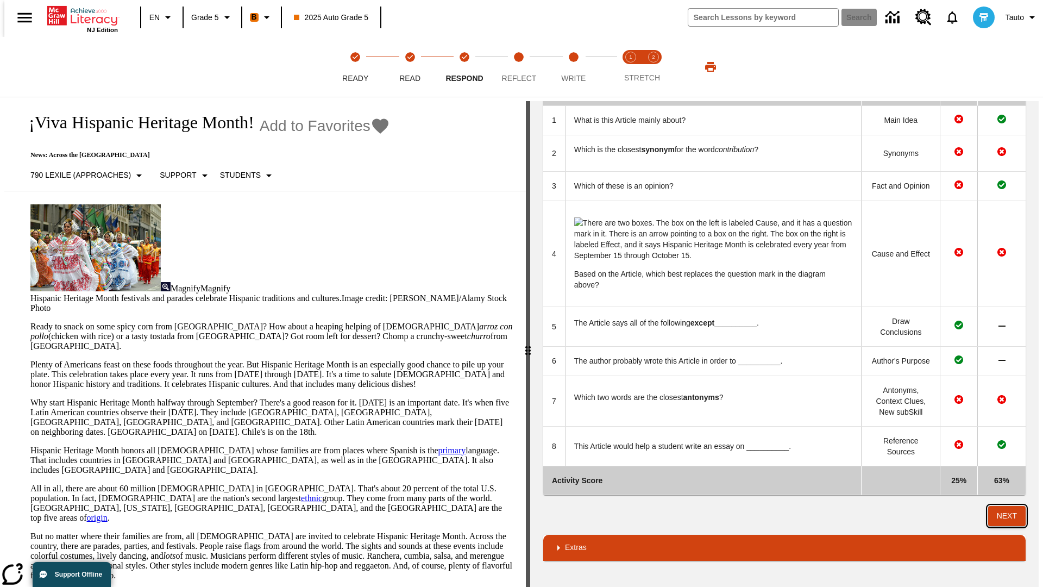
click at [1011, 515] on button "Next" at bounding box center [1006, 516] width 37 height 20
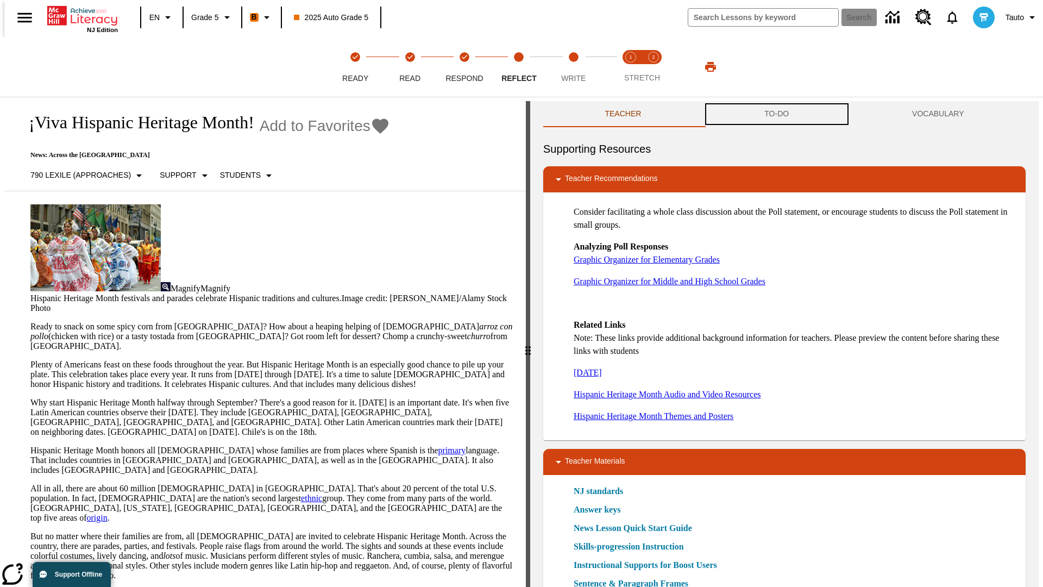
click at [777, 114] on button "TO-DO" at bounding box center [777, 114] width 148 height 26
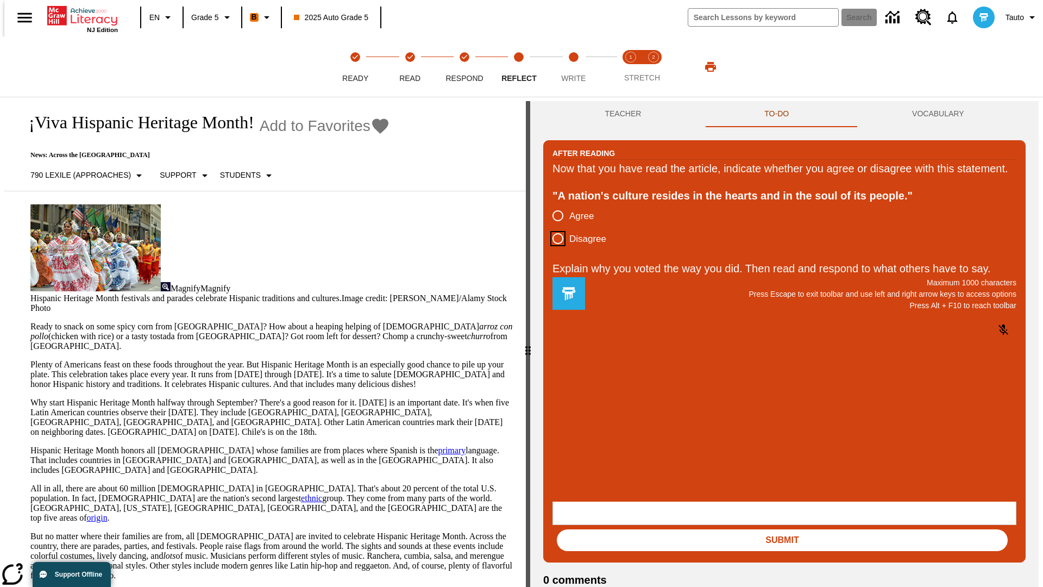
click at [553, 250] on input "Disagree" at bounding box center [557, 238] width 23 height 23
radio input "true"
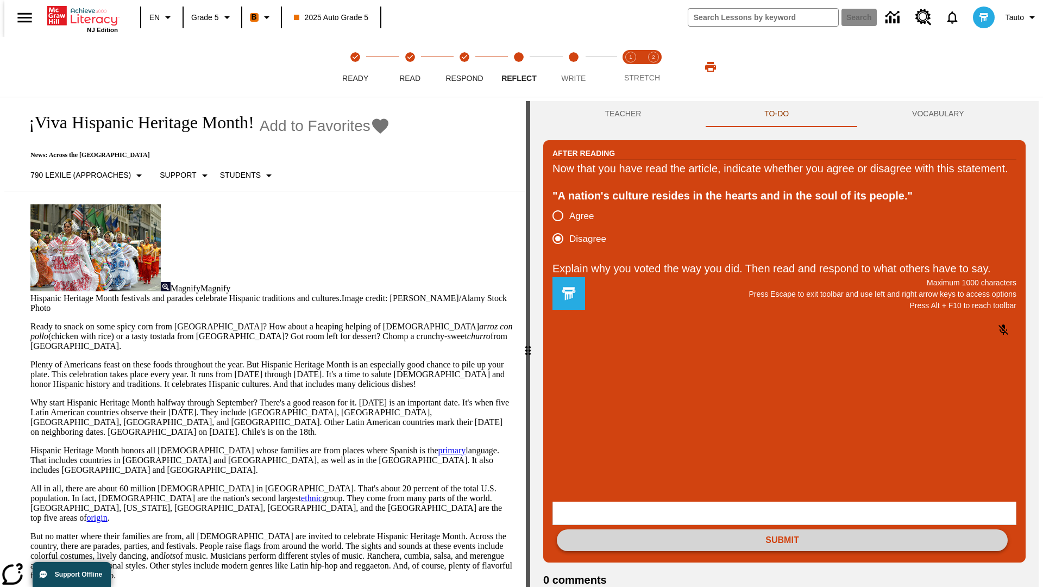
click at [782, 529] on button "Submit" at bounding box center [782, 540] width 451 height 22
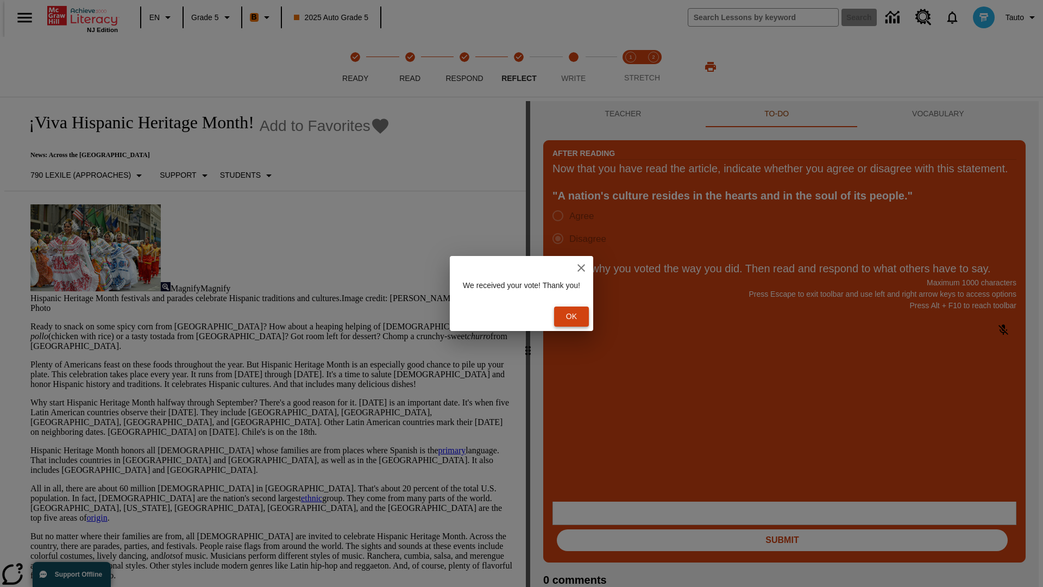
click at [577, 316] on button "Ok" at bounding box center [571, 316] width 35 height 20
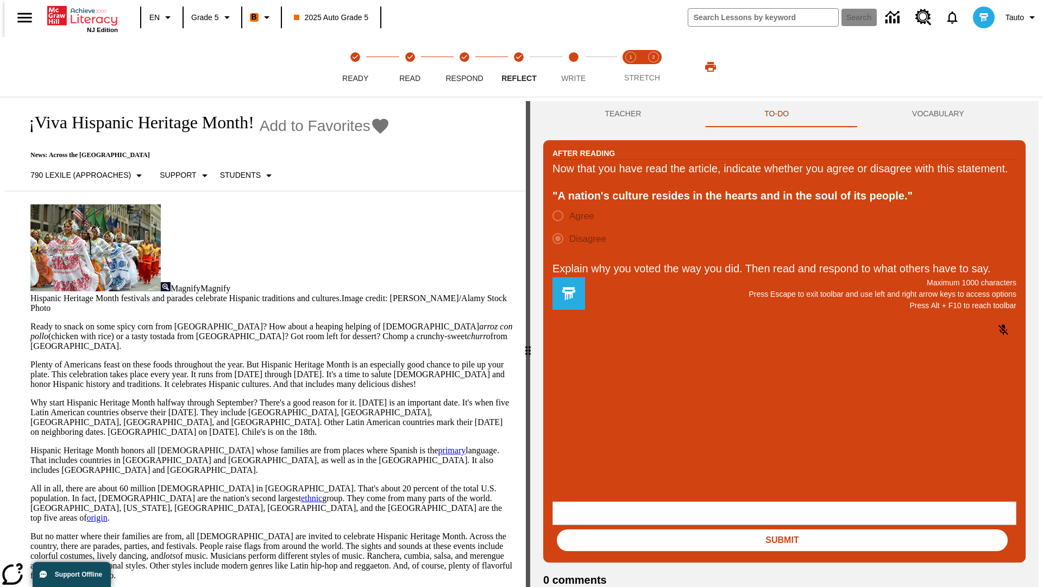
scroll to position [17, 0]
